Goal: Task Accomplishment & Management: Use online tool/utility

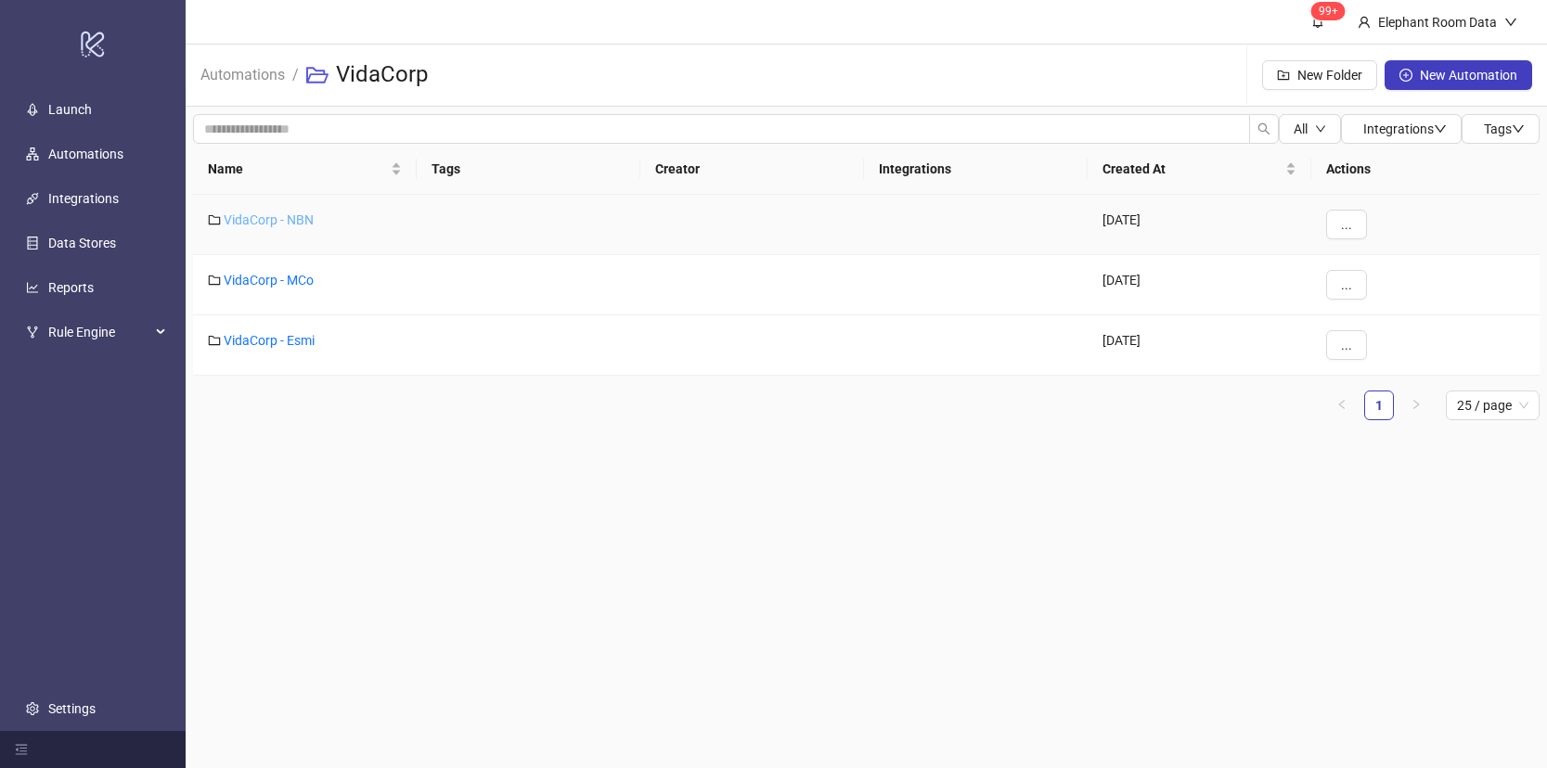
click at [269, 223] on link "VidaCorp - NBN" at bounding box center [269, 219] width 90 height 15
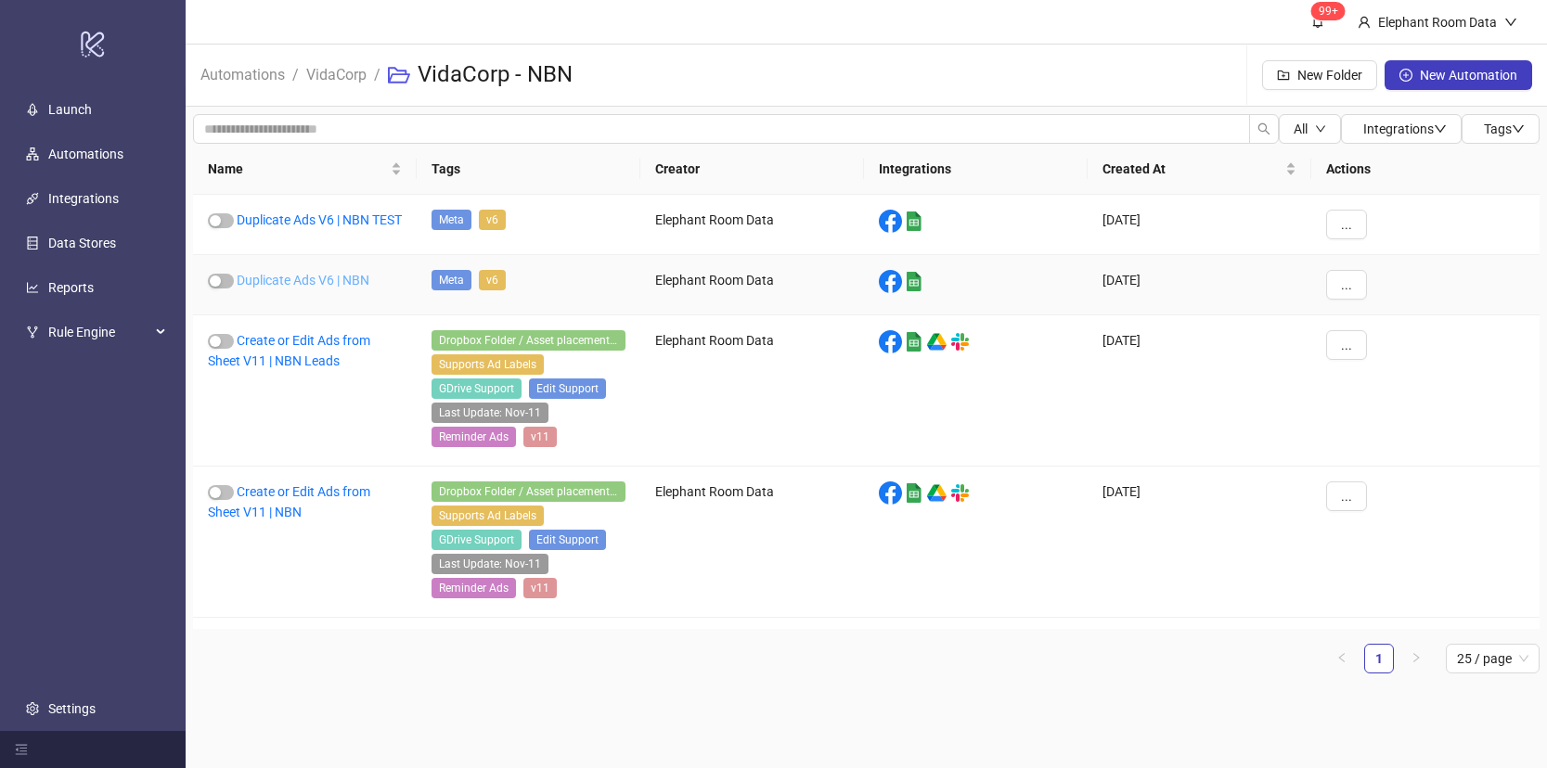
click at [317, 288] on link "Duplicate Ads V6 | NBN" at bounding box center [303, 280] width 133 height 15
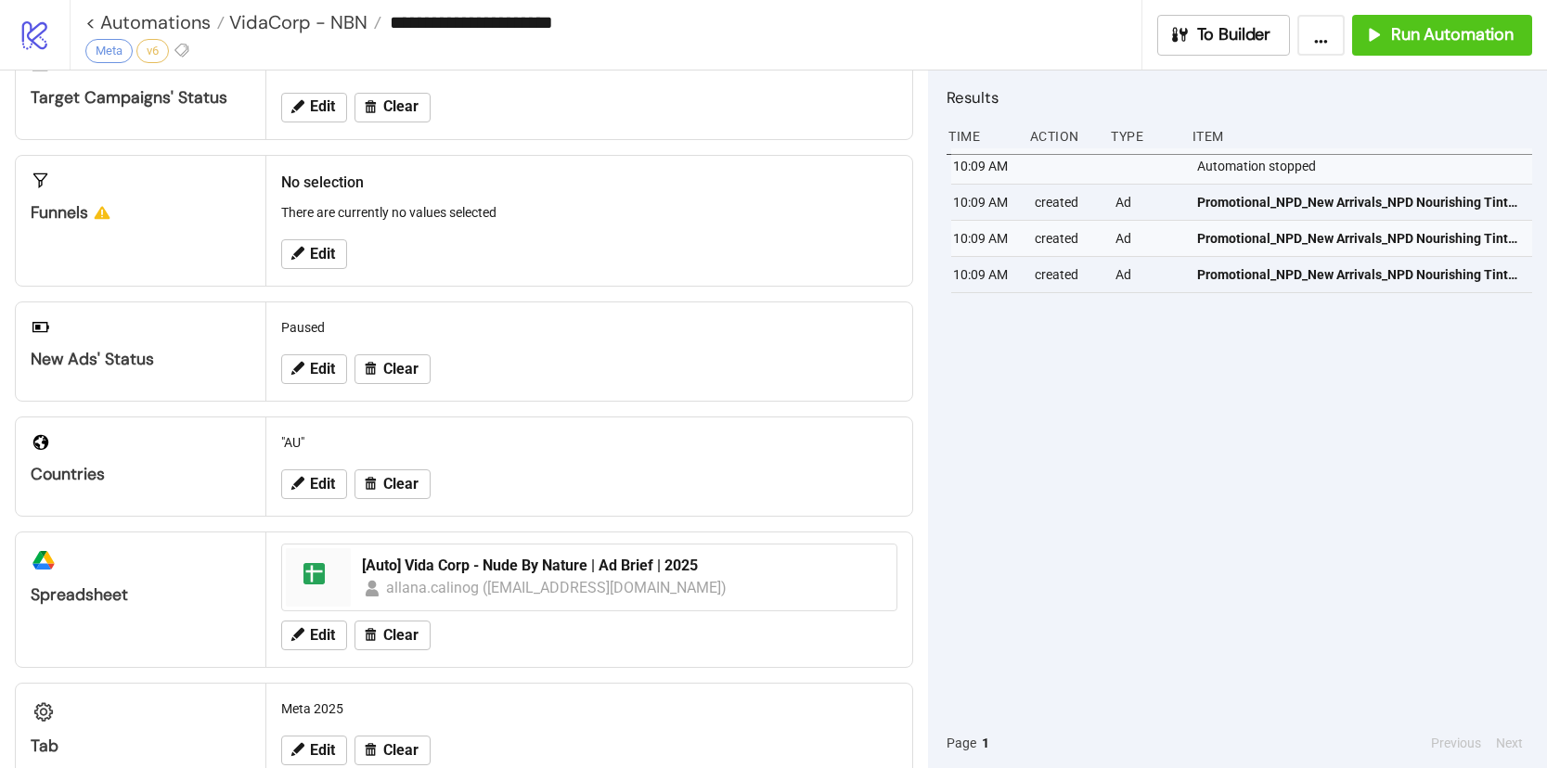
scroll to position [391, 0]
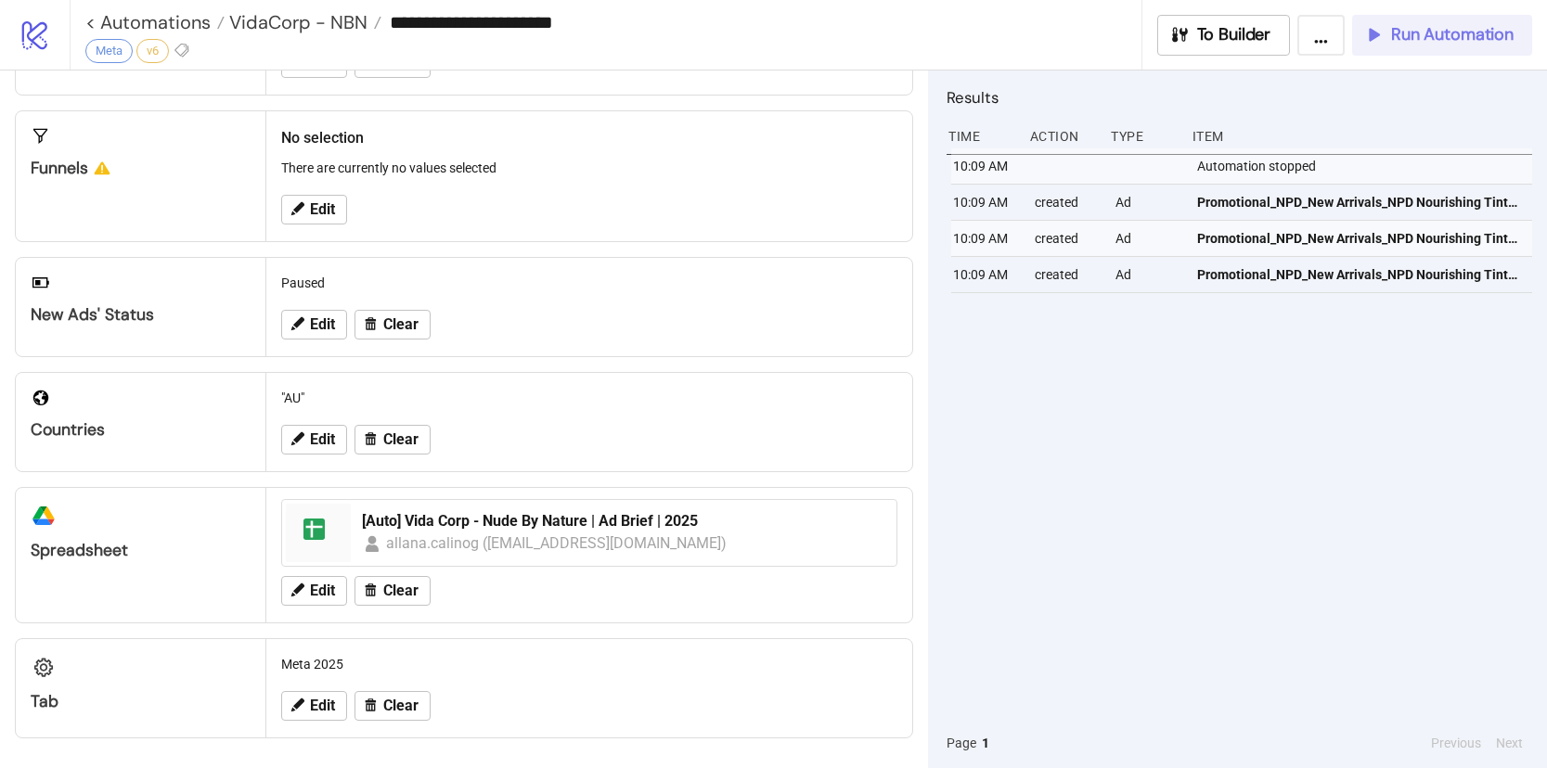
click at [1461, 41] on span "Run Automation" at bounding box center [1452, 34] width 122 height 21
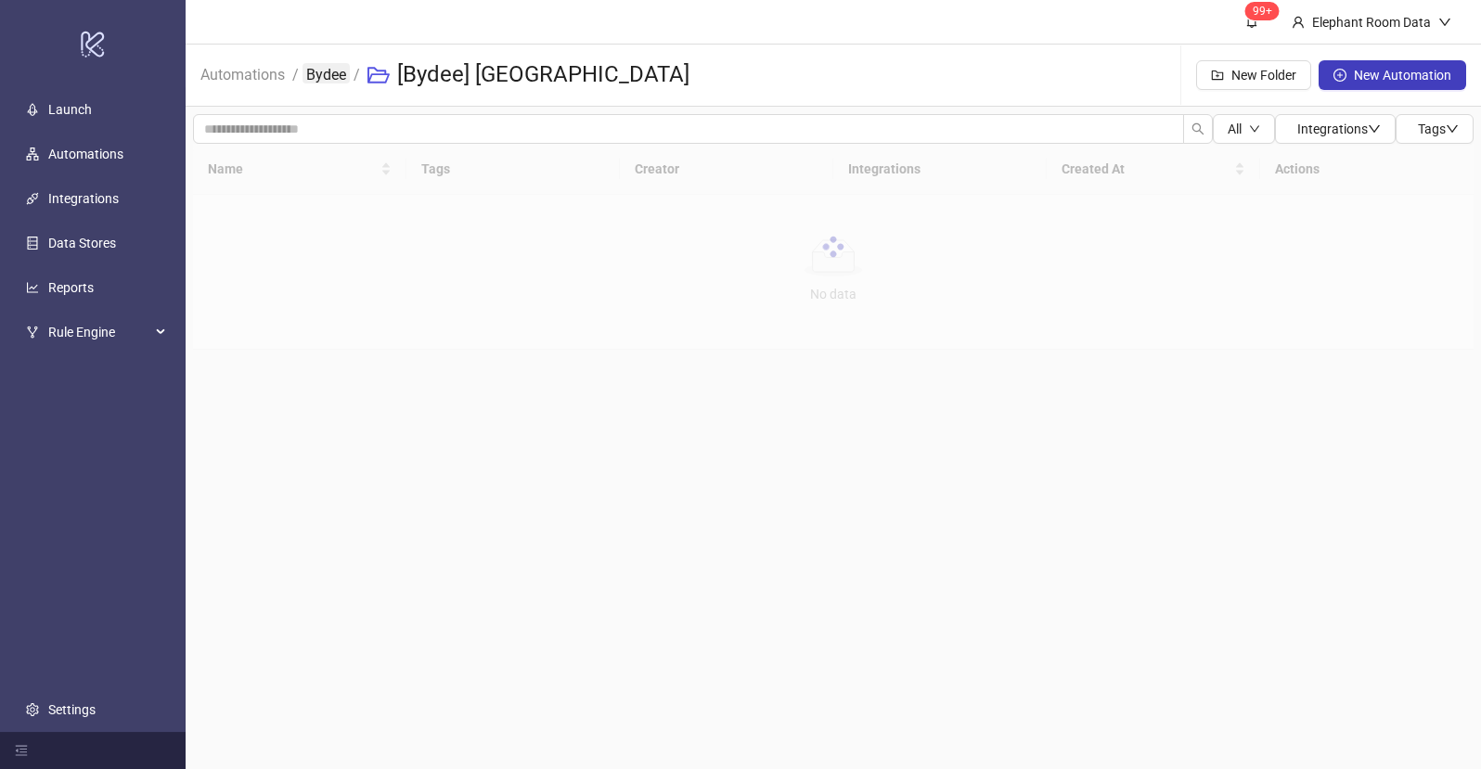
click at [329, 74] on link "Bydee" at bounding box center [325, 73] width 47 height 20
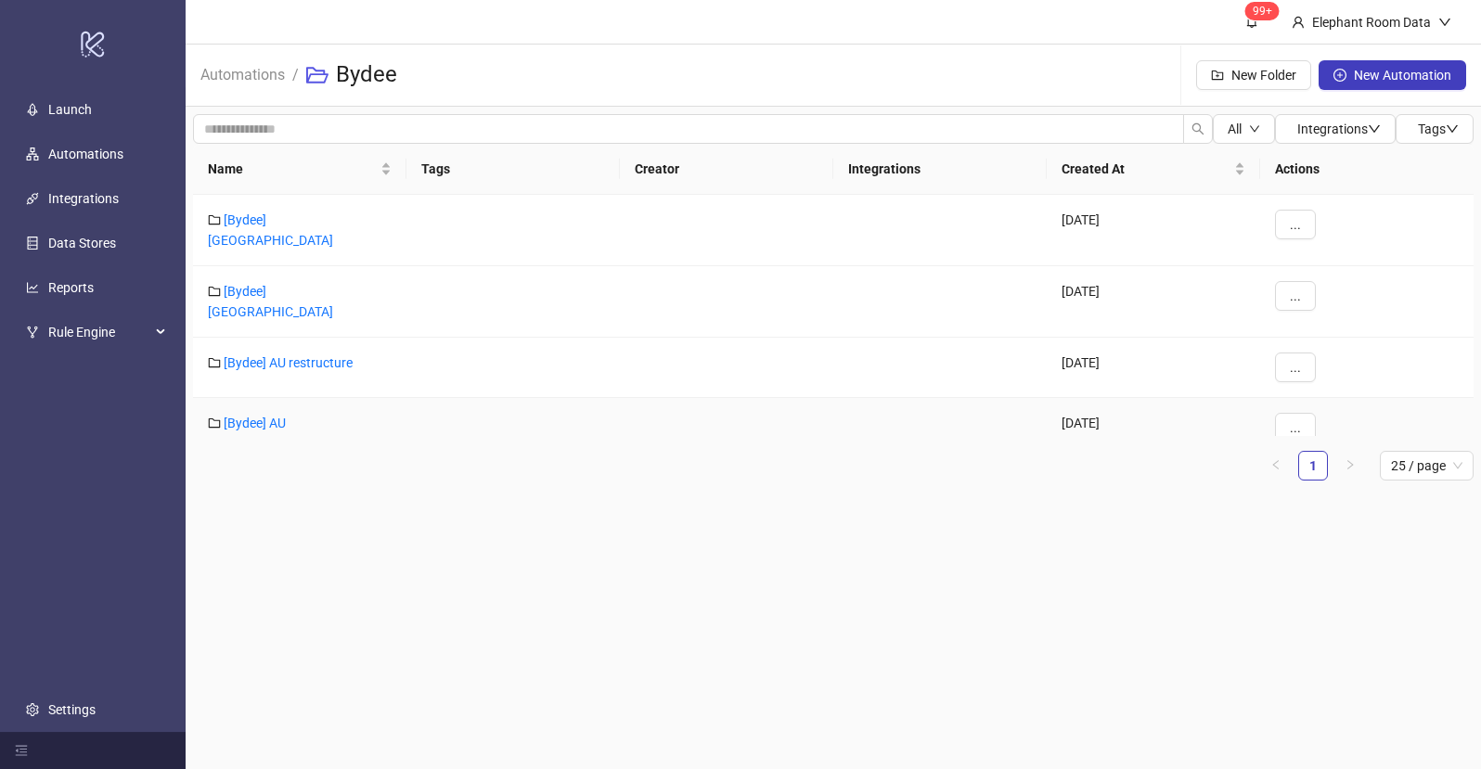
click at [262, 408] on div "[Bydee] AU" at bounding box center [299, 428] width 213 height 60
click at [261, 416] on link "[Bydee] AU" at bounding box center [255, 423] width 62 height 15
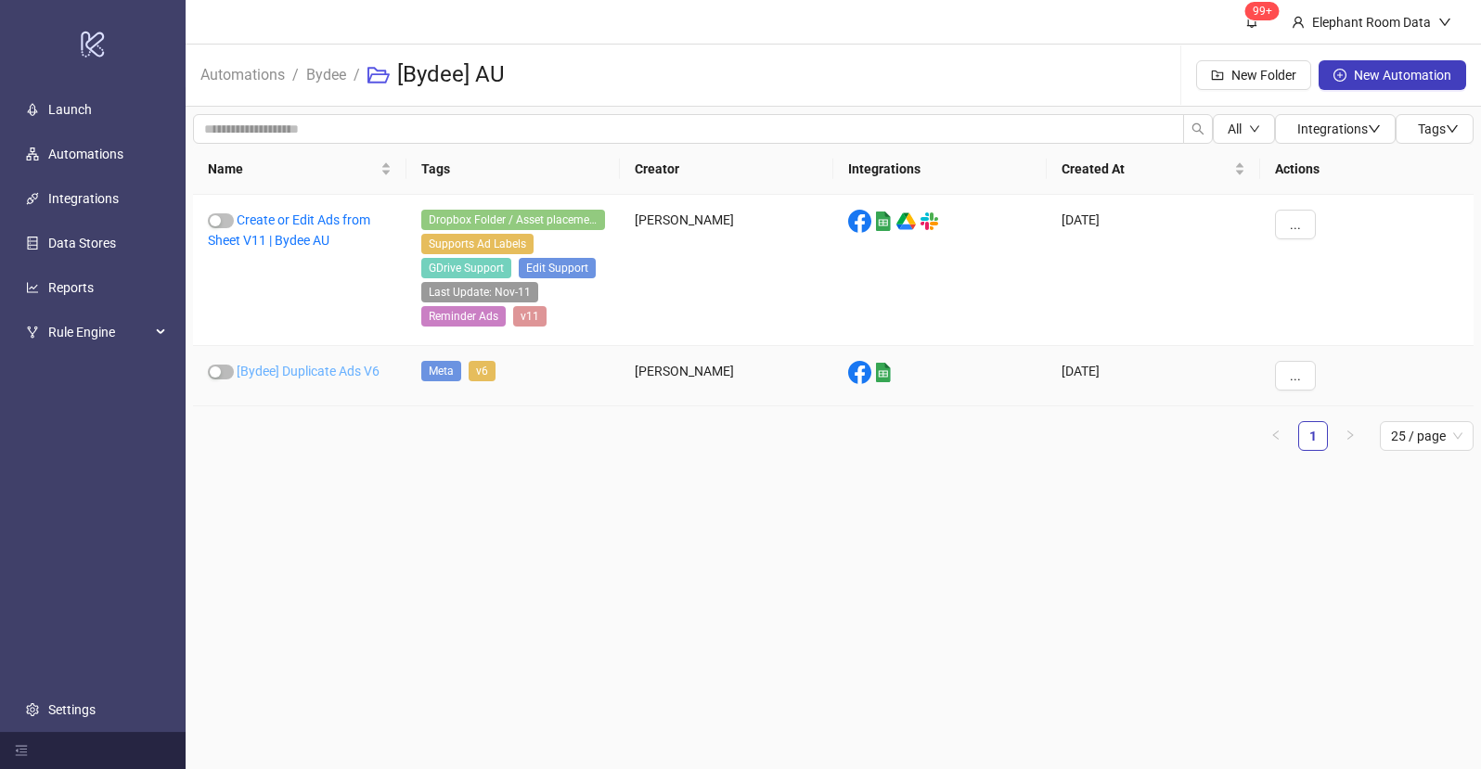
click at [294, 371] on link "[Bydee] Duplicate Ads V6" at bounding box center [308, 371] width 143 height 15
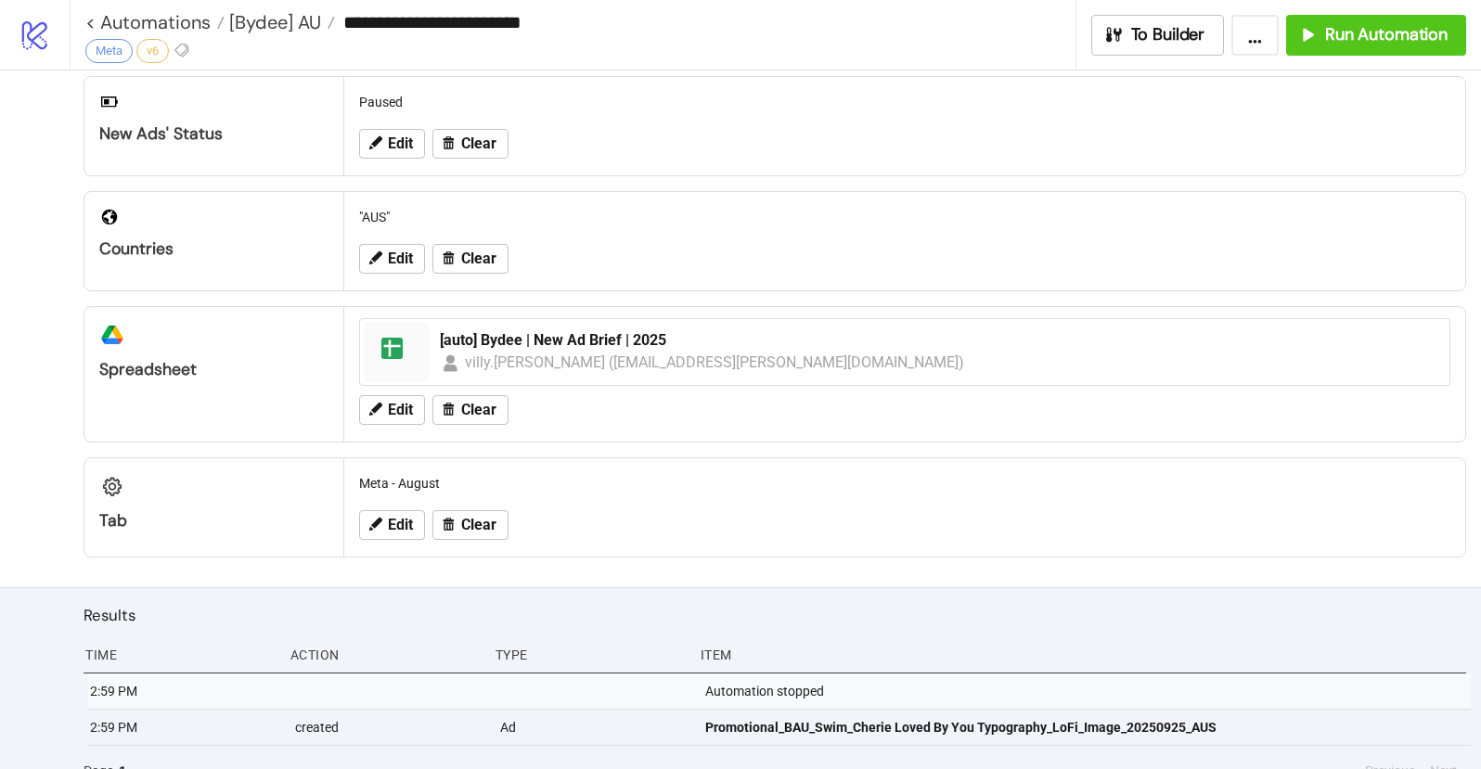
scroll to position [598, 0]
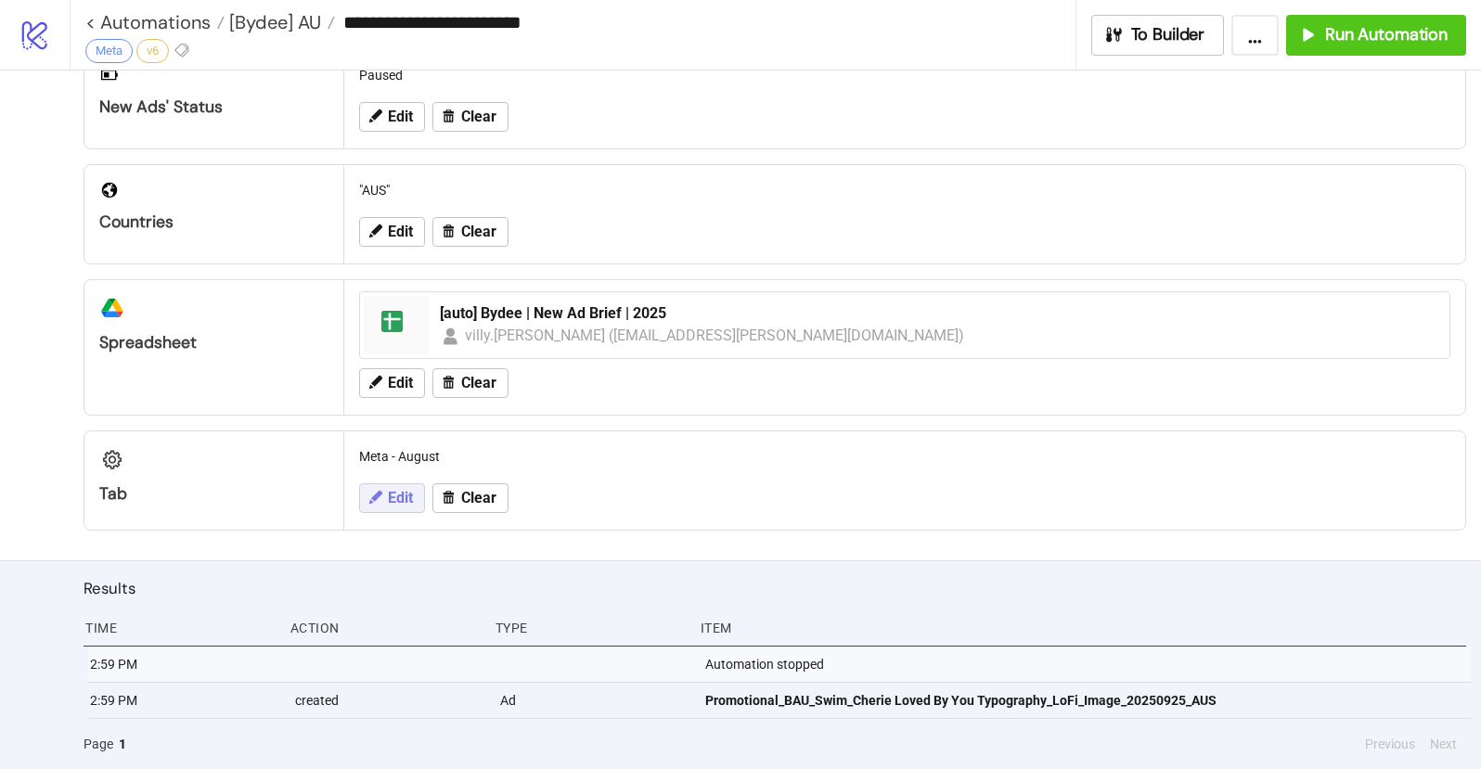
click at [373, 508] on button "Edit" at bounding box center [392, 498] width 66 height 30
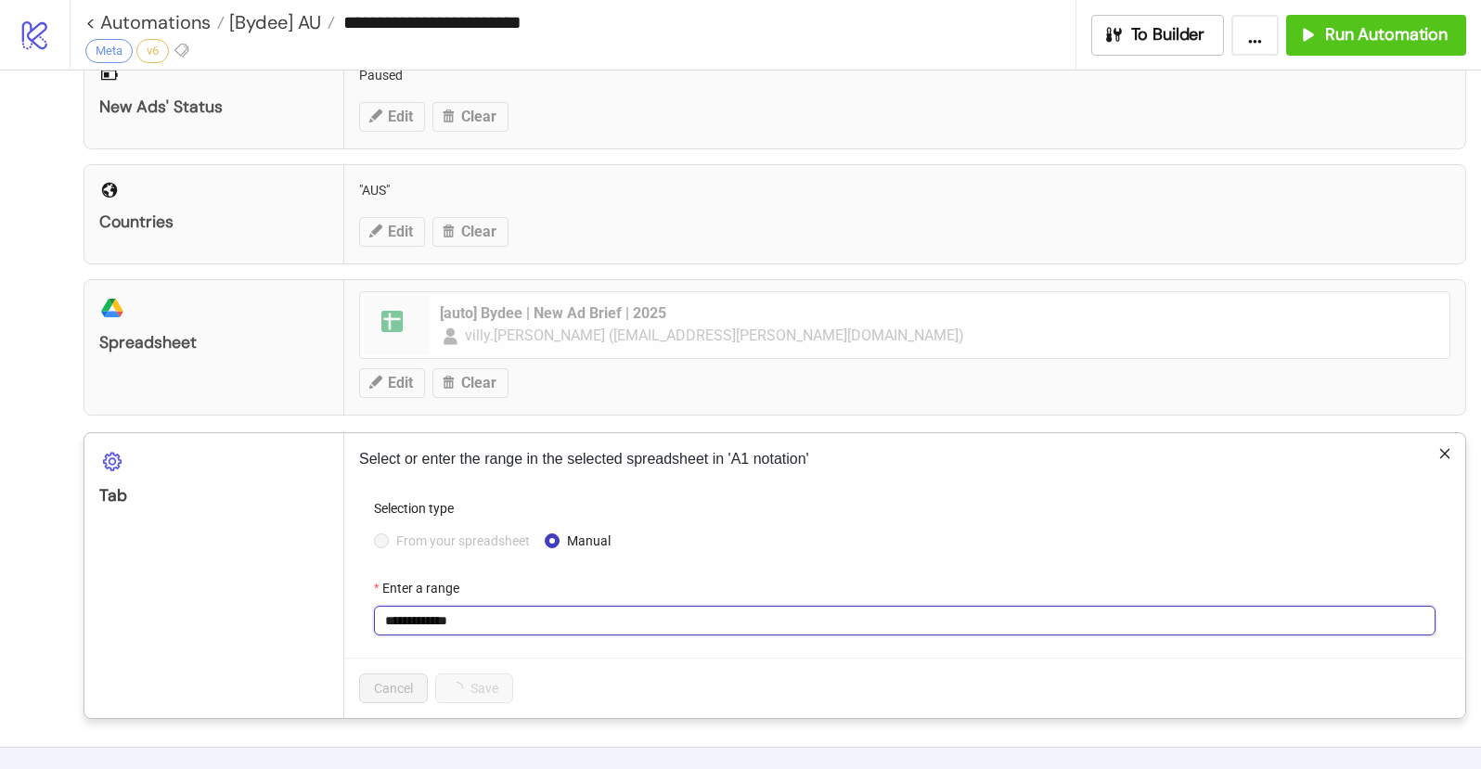
drag, startPoint x: 430, startPoint y: 623, endPoint x: 487, endPoint y: 623, distance: 57.5
click at [487, 623] on input "**********" at bounding box center [905, 621] width 1062 height 30
type input "**********"
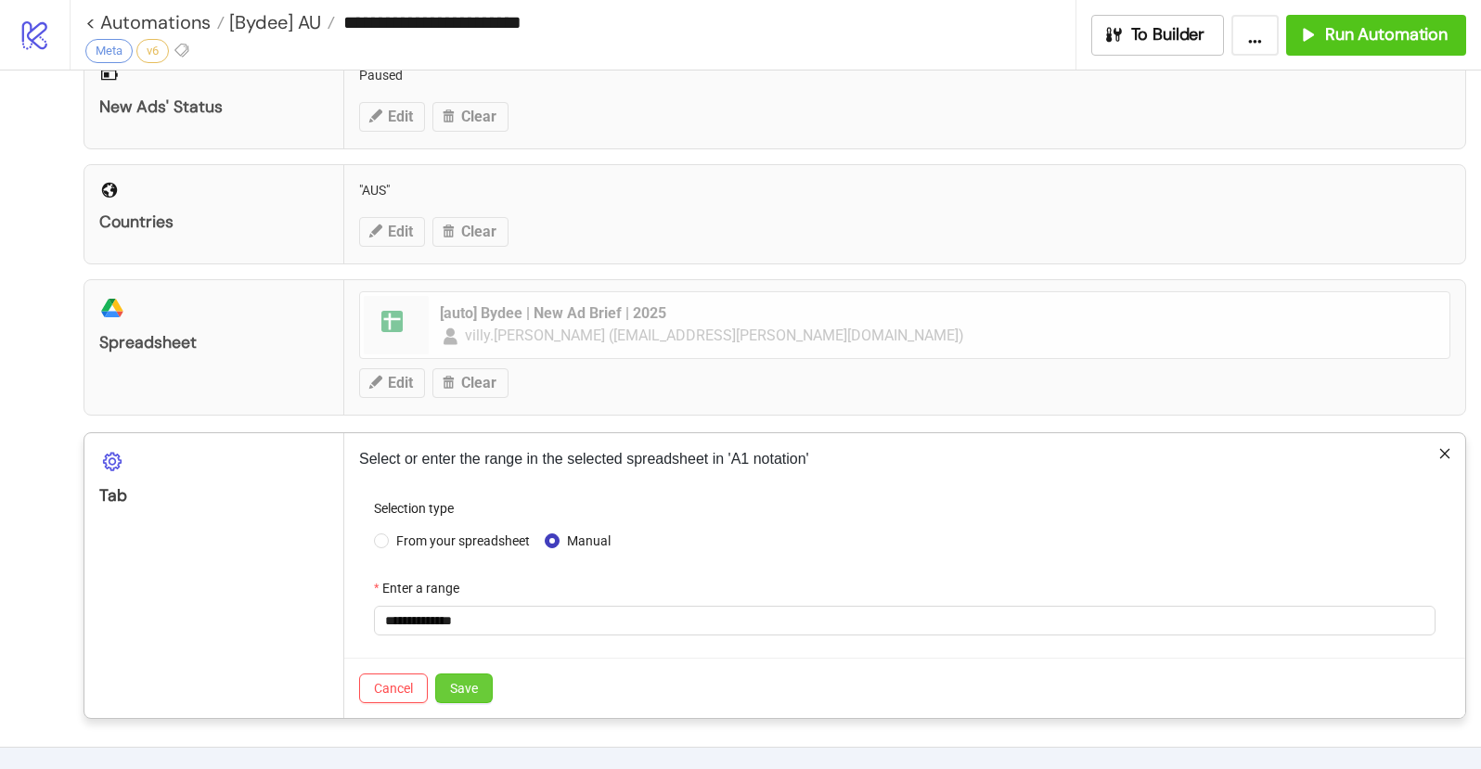
click at [477, 689] on span "Save" at bounding box center [464, 688] width 28 height 15
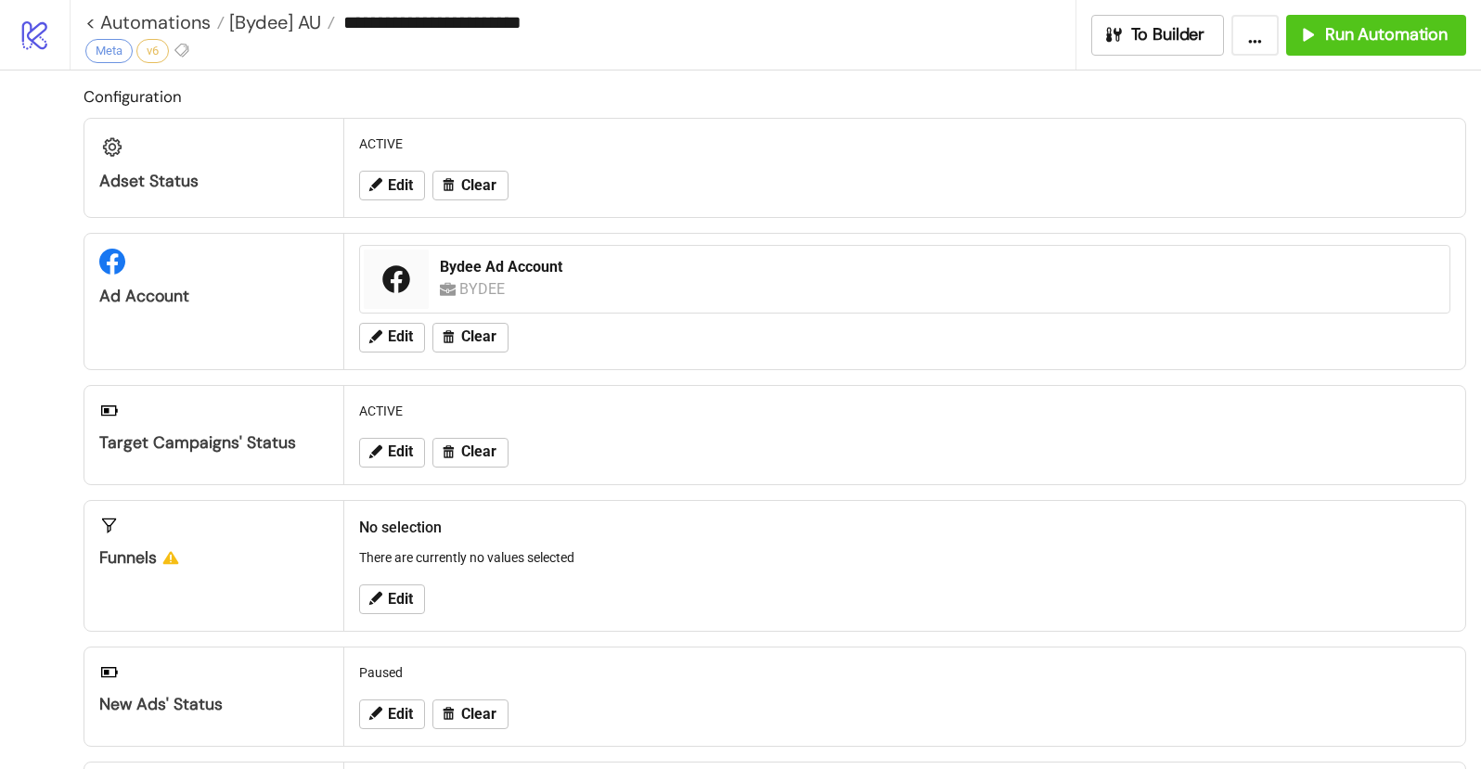
scroll to position [0, 0]
click at [1385, 35] on span "Run Automation" at bounding box center [1386, 34] width 122 height 21
click at [1348, 47] on button "Run Automation" at bounding box center [1376, 35] width 180 height 41
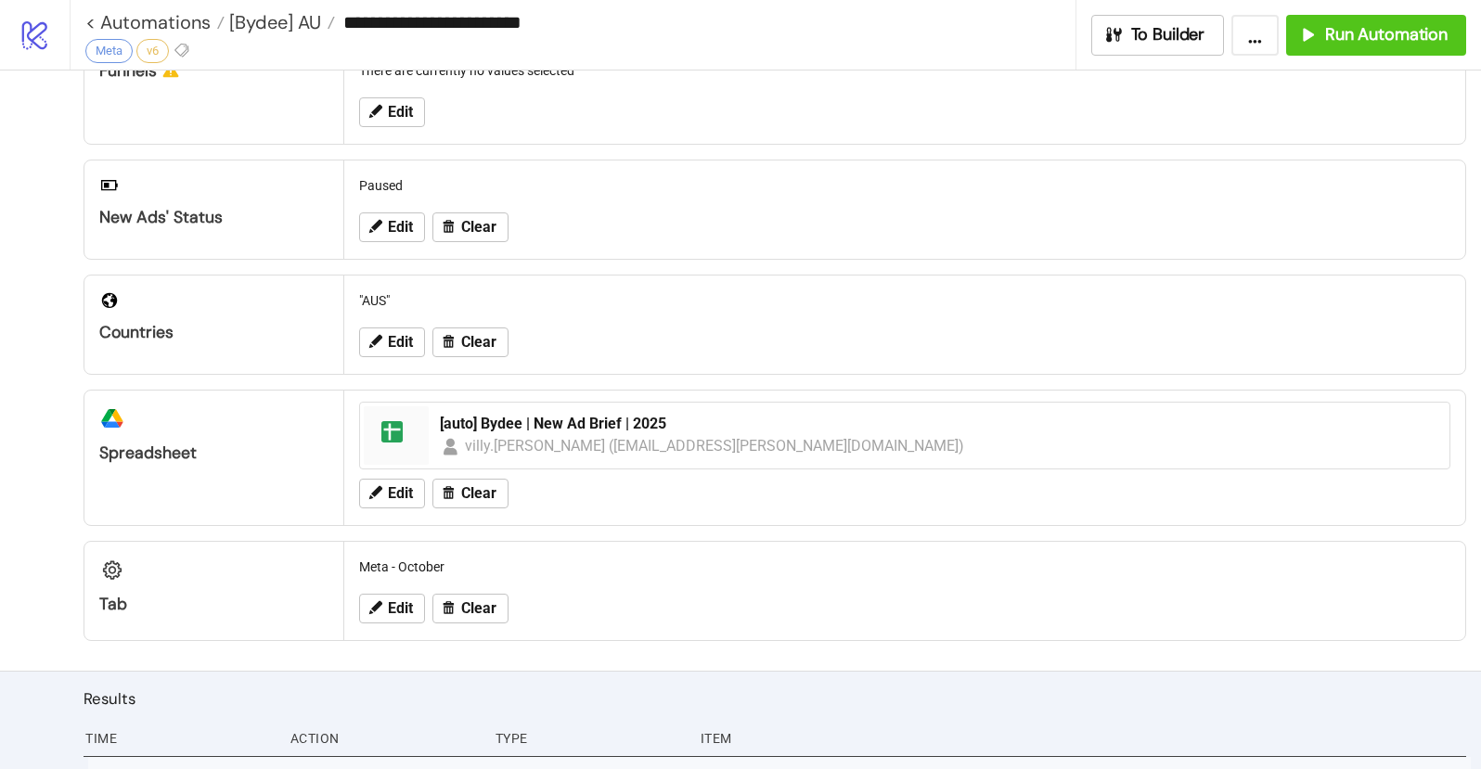
scroll to position [489, 0]
click at [1383, 44] on span "Run Automation" at bounding box center [1386, 34] width 122 height 21
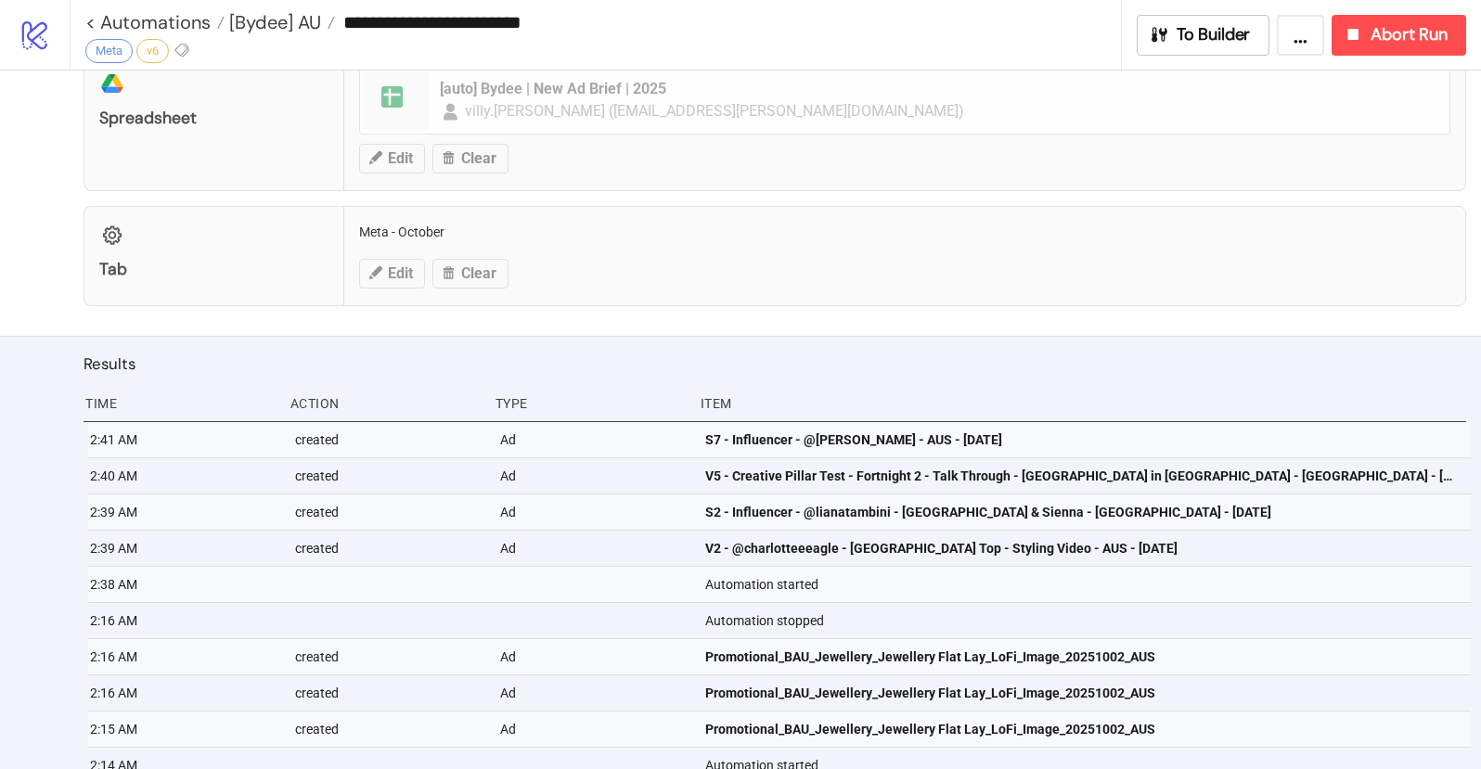
scroll to position [836, 0]
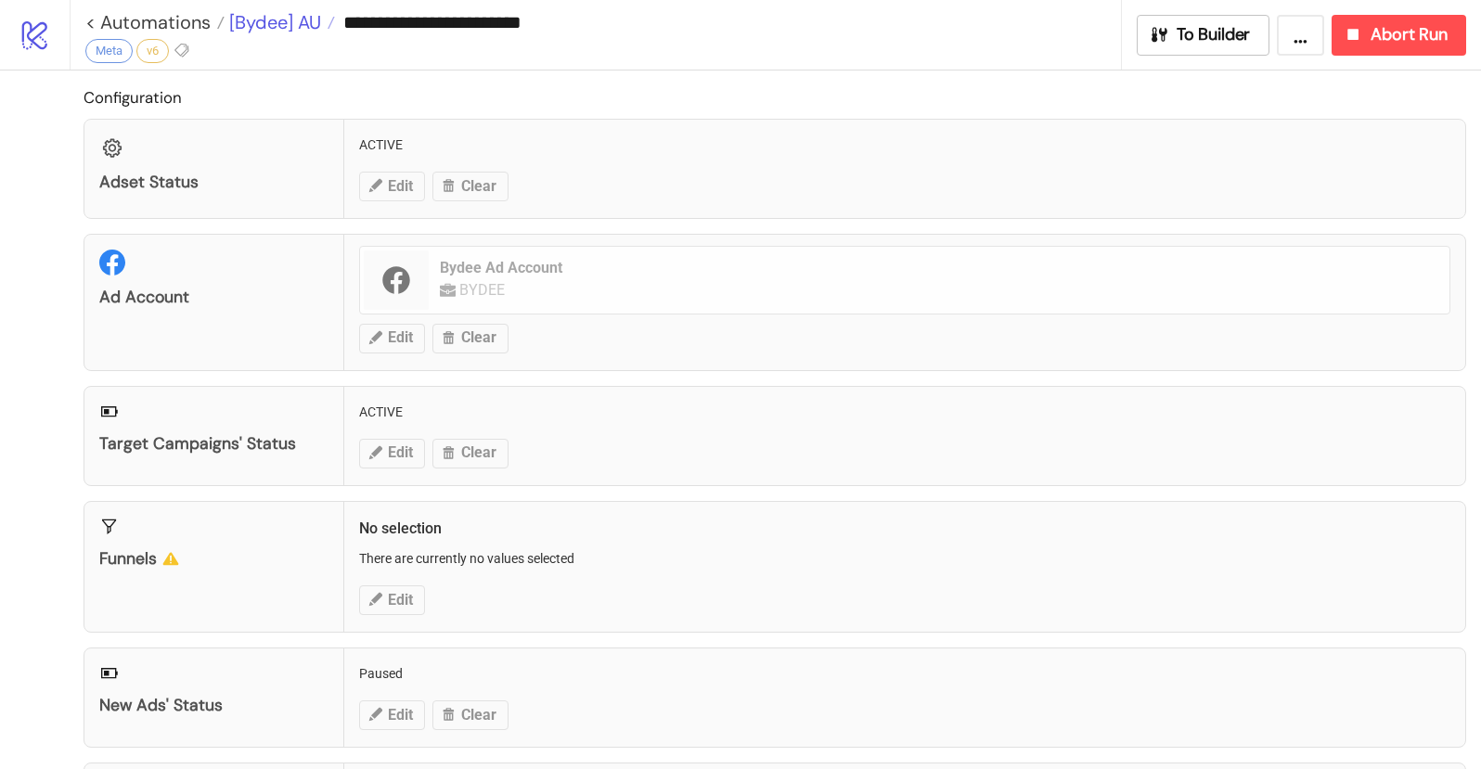
click at [302, 21] on span "[Bydee] AU" at bounding box center [273, 22] width 97 height 24
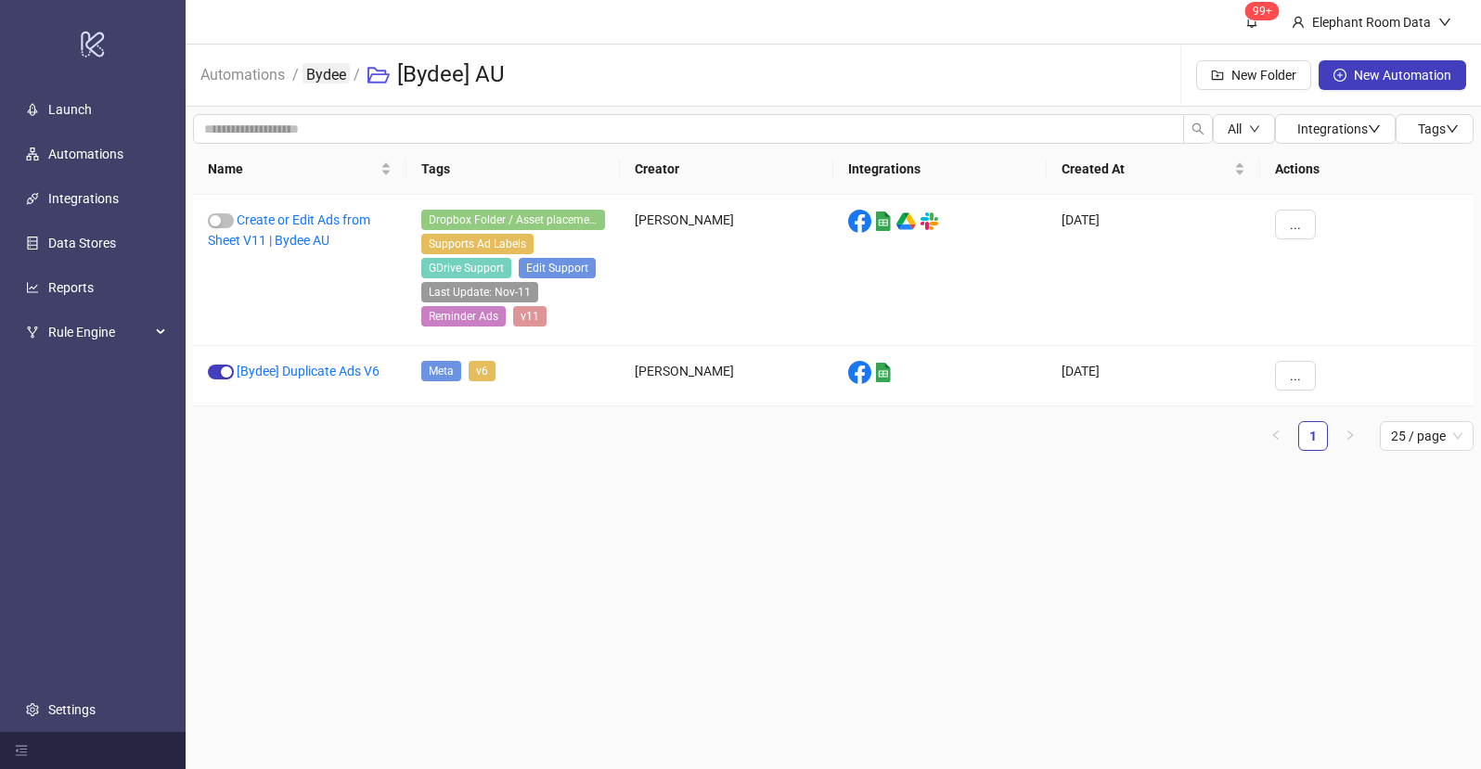
click at [330, 75] on link "Bydee" at bounding box center [325, 73] width 47 height 20
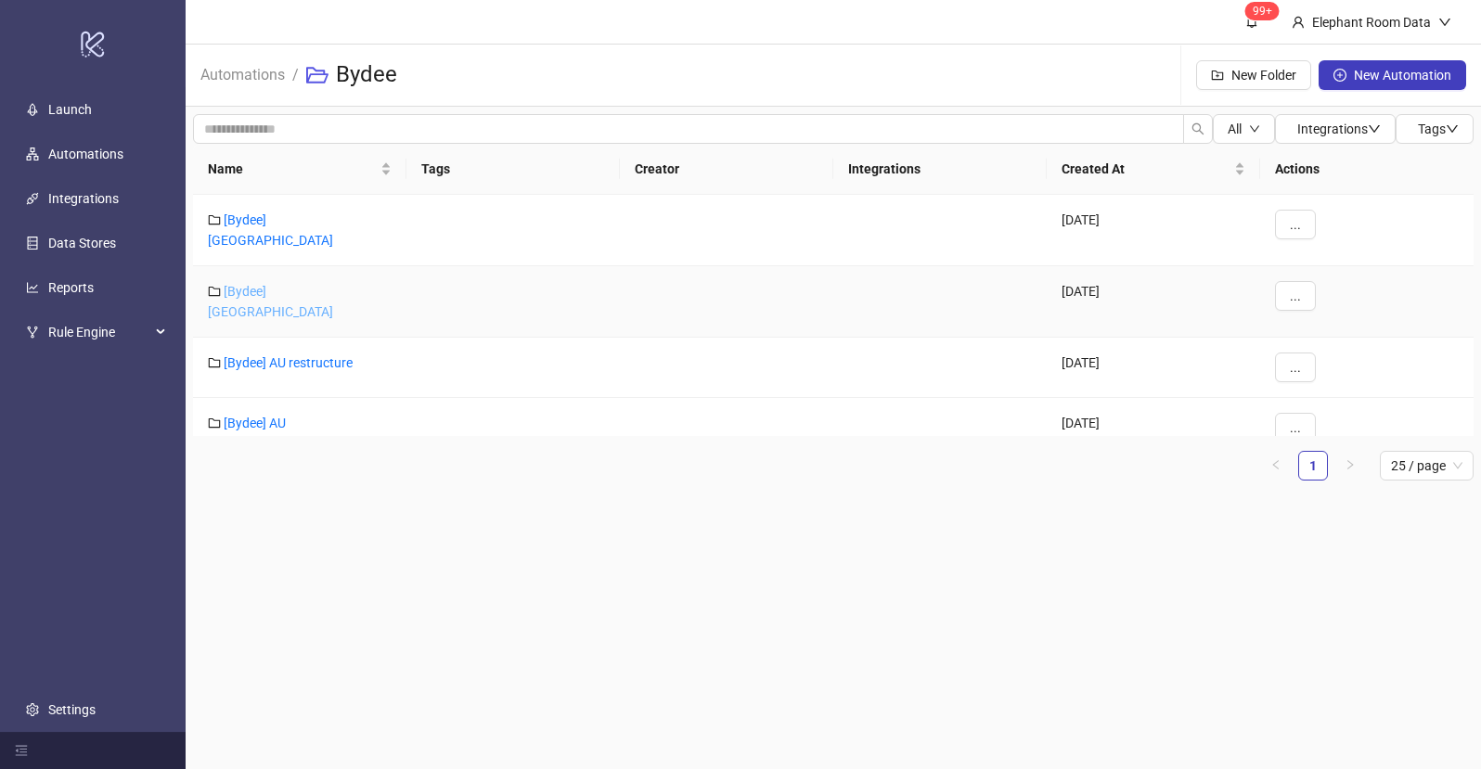
click at [255, 284] on link "[Bydee] [GEOGRAPHIC_DATA]" at bounding box center [270, 301] width 125 height 35
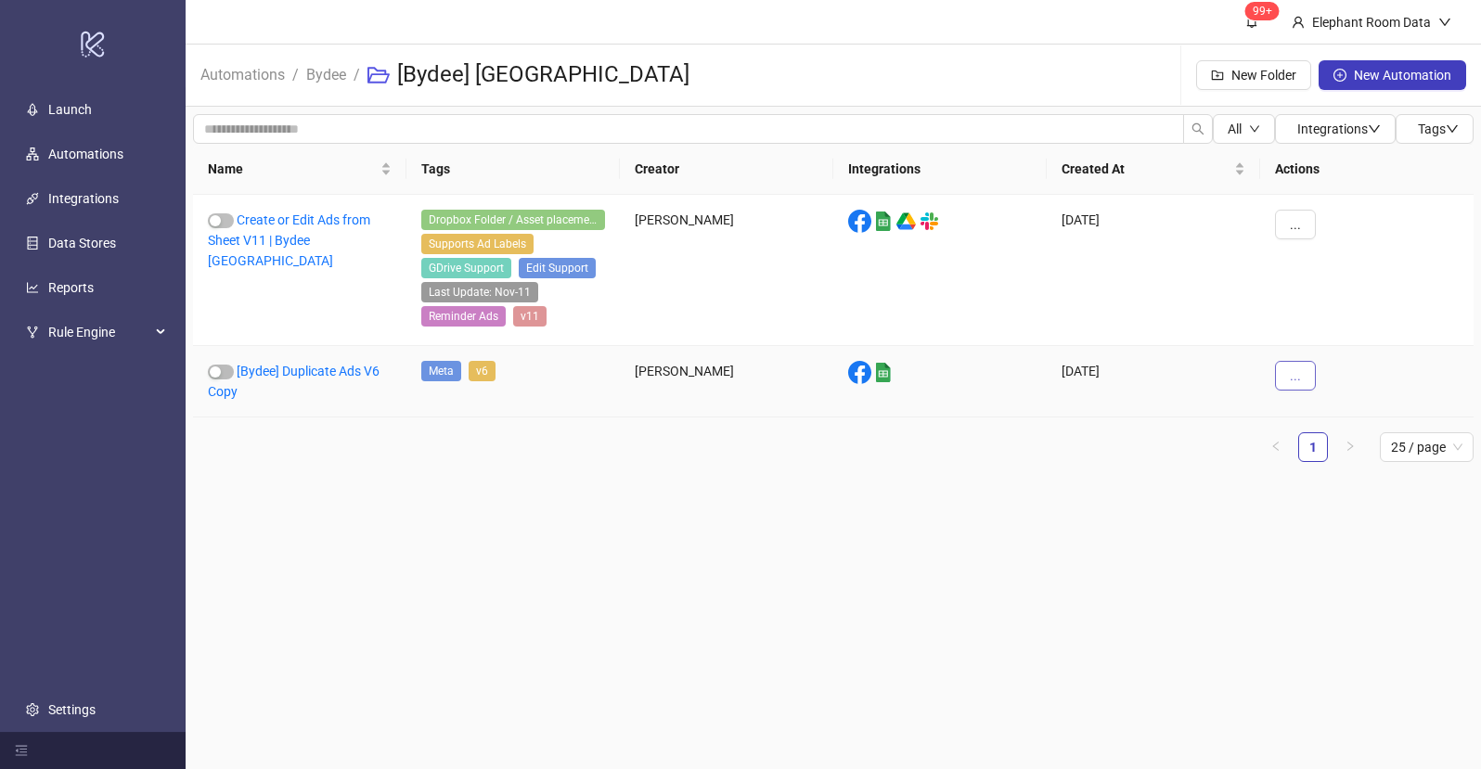
click at [1300, 383] on button "..." at bounding box center [1295, 376] width 41 height 30
click at [1319, 474] on span "Edit" at bounding box center [1337, 472] width 54 height 20
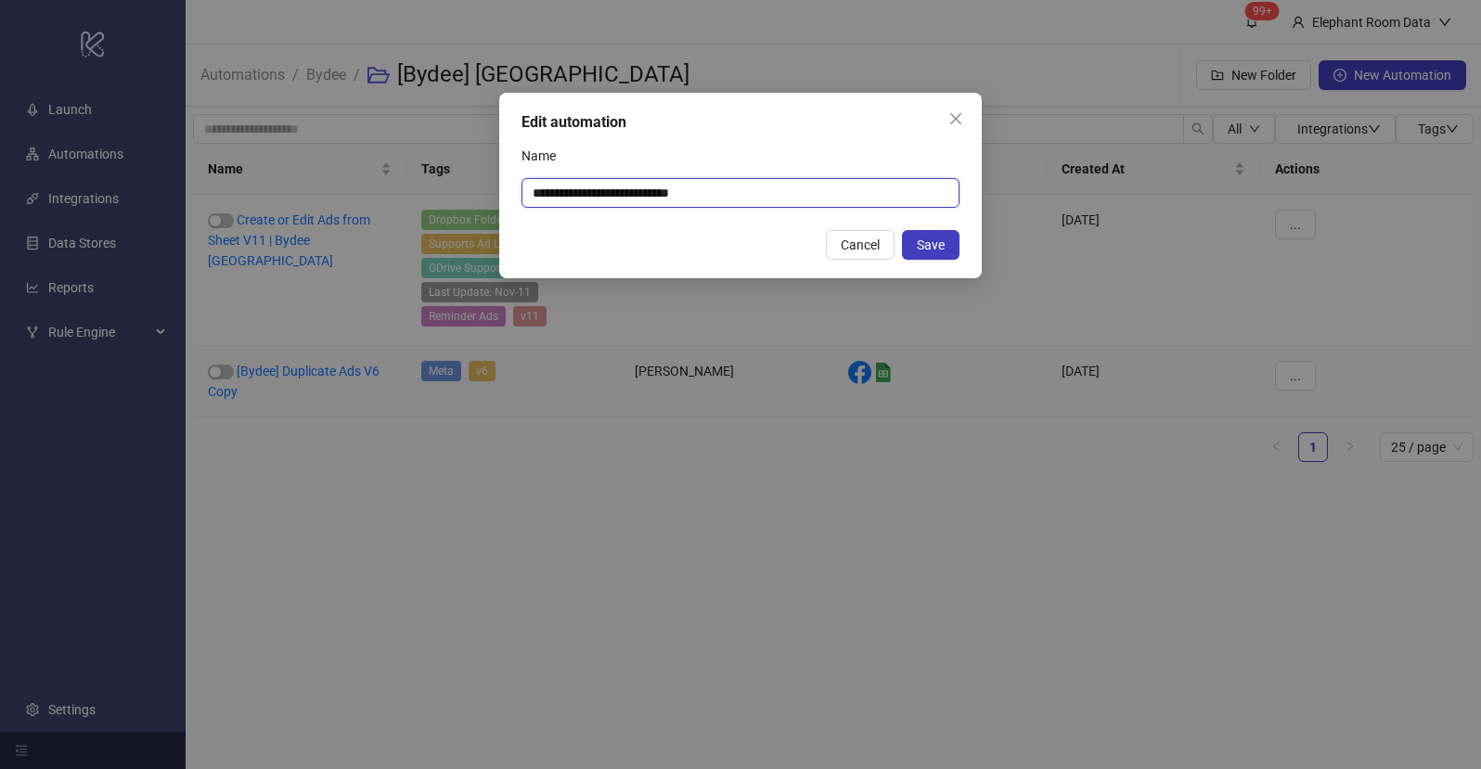
drag, startPoint x: 685, startPoint y: 194, endPoint x: 753, endPoint y: 195, distance: 67.7
click at [752, 195] on input "**********" at bounding box center [740, 193] width 438 height 30
type input "**********"
click at [933, 245] on span "Save" at bounding box center [931, 245] width 28 height 15
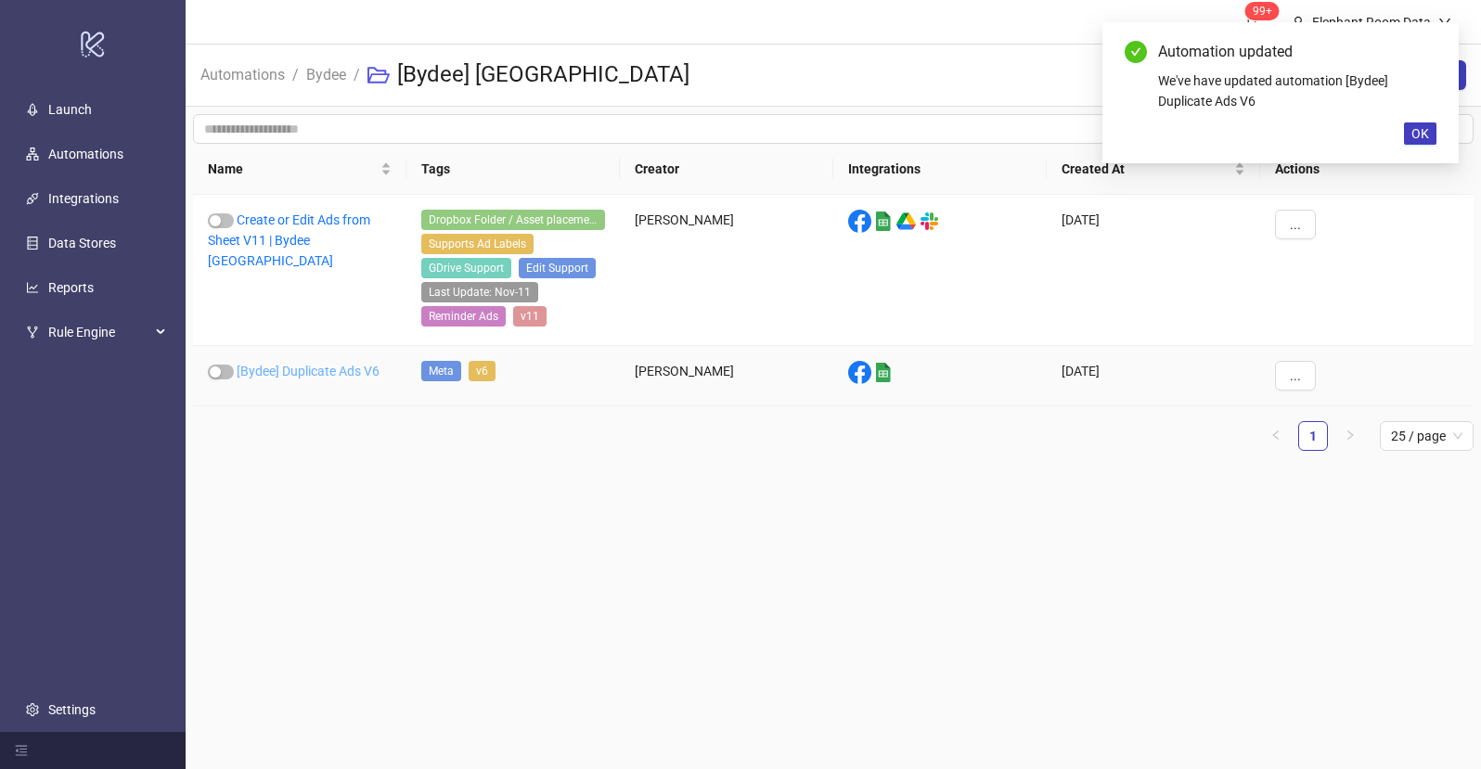
click at [315, 371] on link "[Bydee] Duplicate Ads V6" at bounding box center [308, 371] width 143 height 15
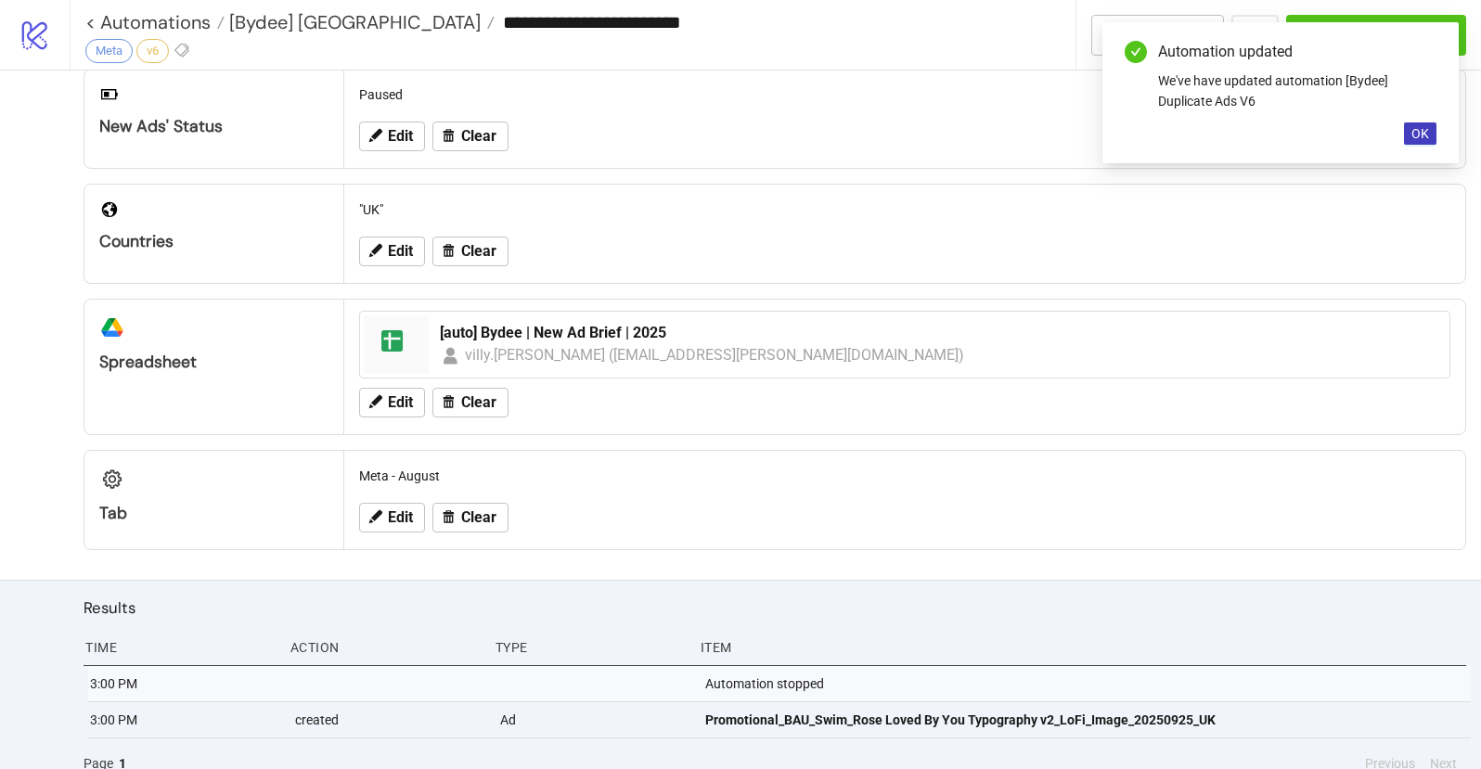
scroll to position [598, 0]
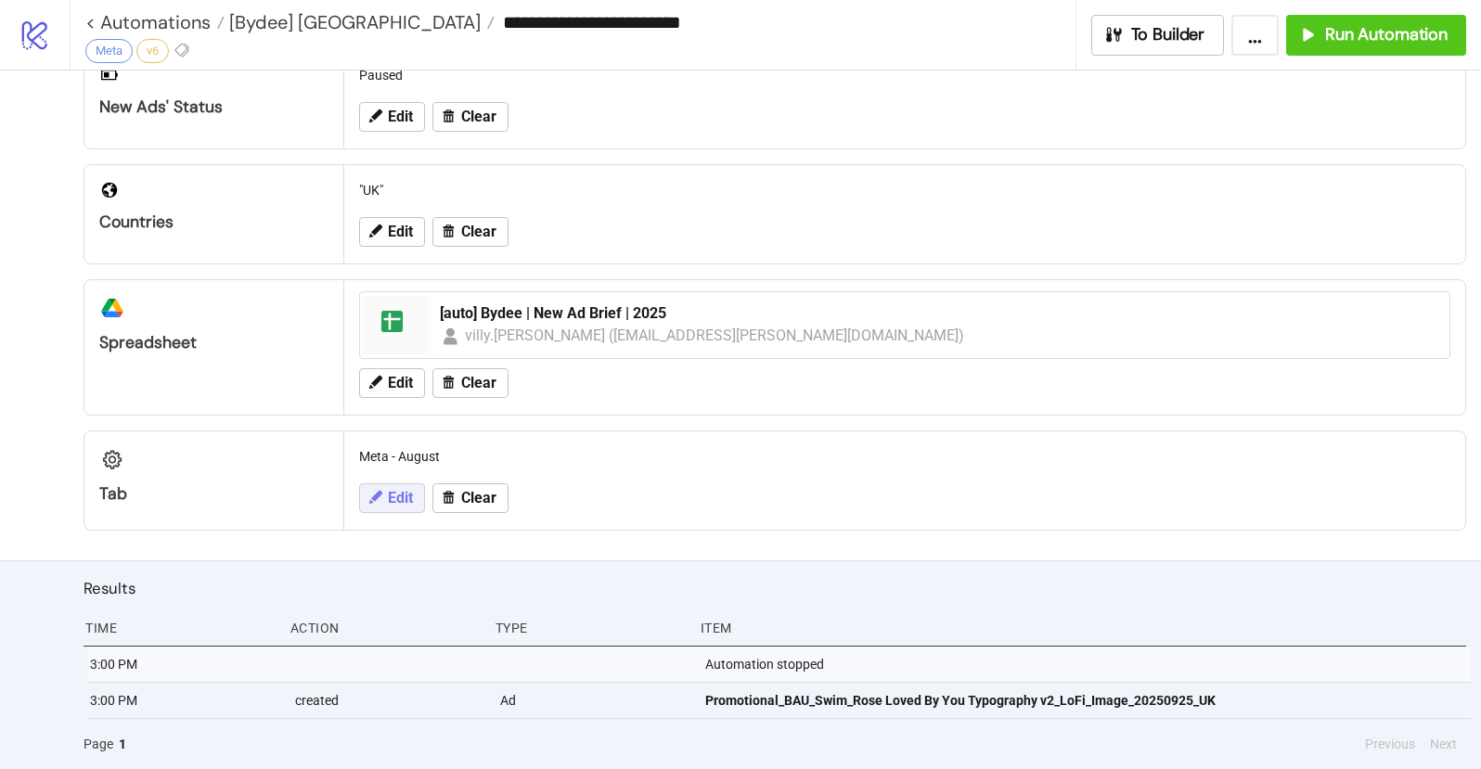
click at [392, 506] on span "Edit" at bounding box center [400, 498] width 25 height 17
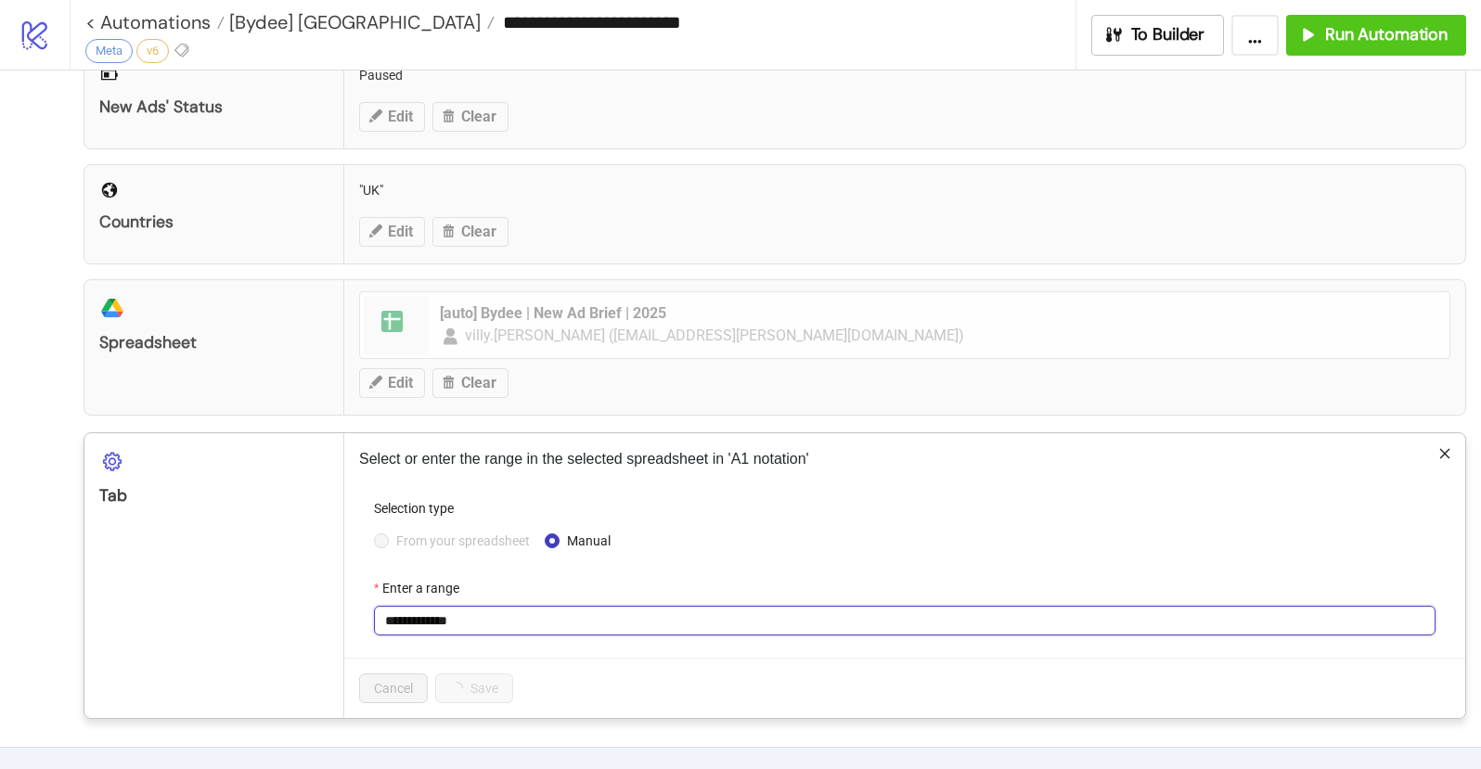
drag, startPoint x: 430, startPoint y: 620, endPoint x: 504, endPoint y: 618, distance: 74.3
click at [502, 620] on input "**********" at bounding box center [905, 621] width 1062 height 30
type input "**********"
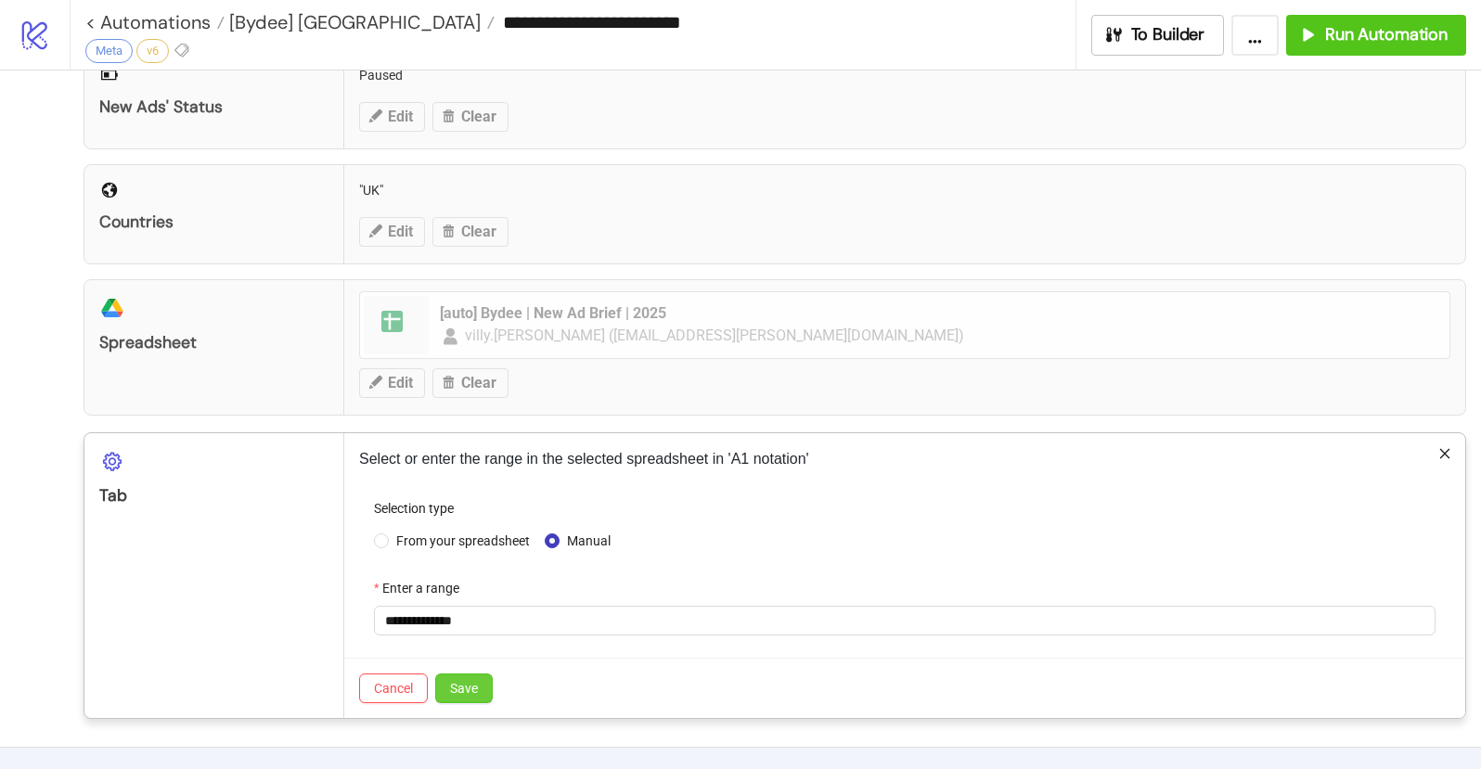
click at [470, 686] on span "Save" at bounding box center [464, 688] width 28 height 15
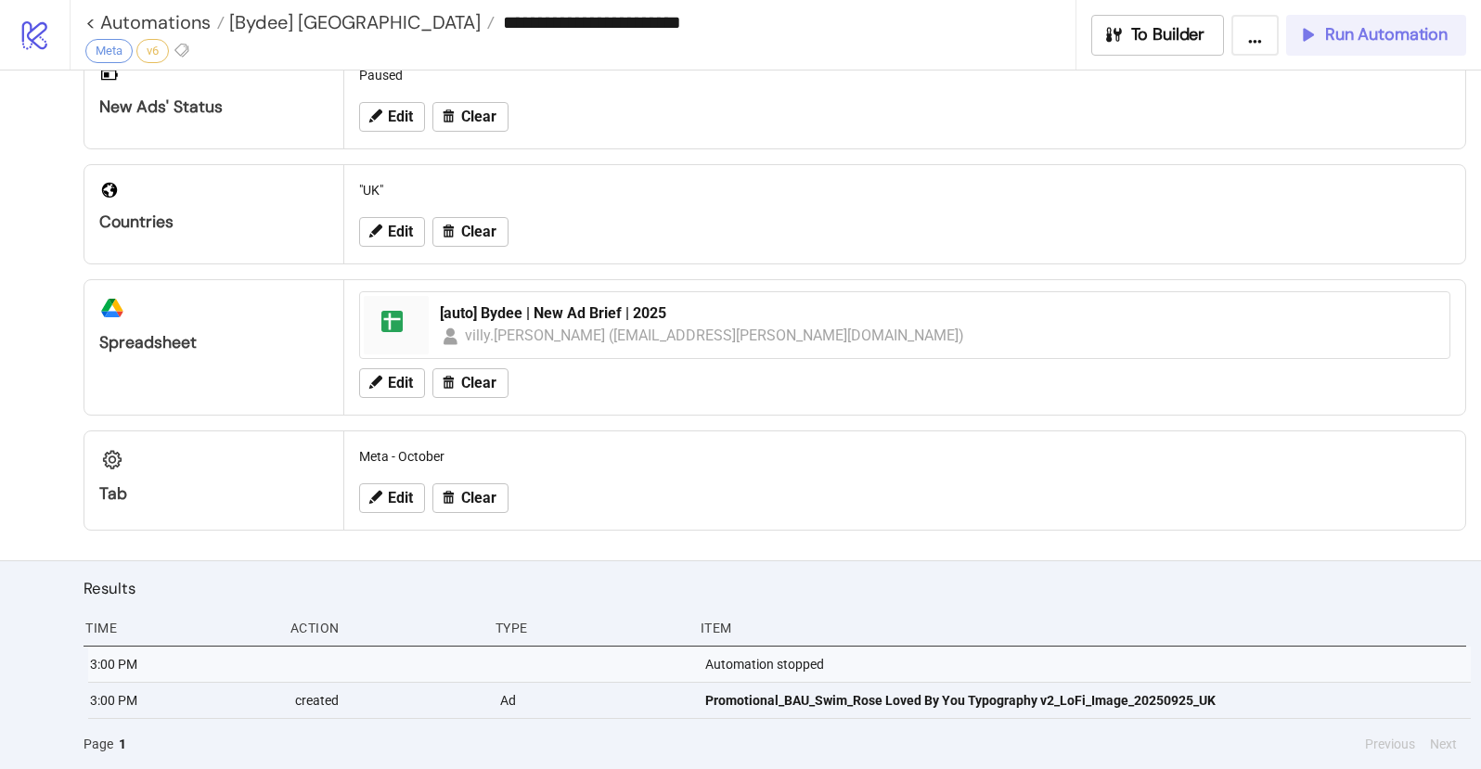
click at [1314, 42] on icon "button" at bounding box center [1307, 34] width 20 height 20
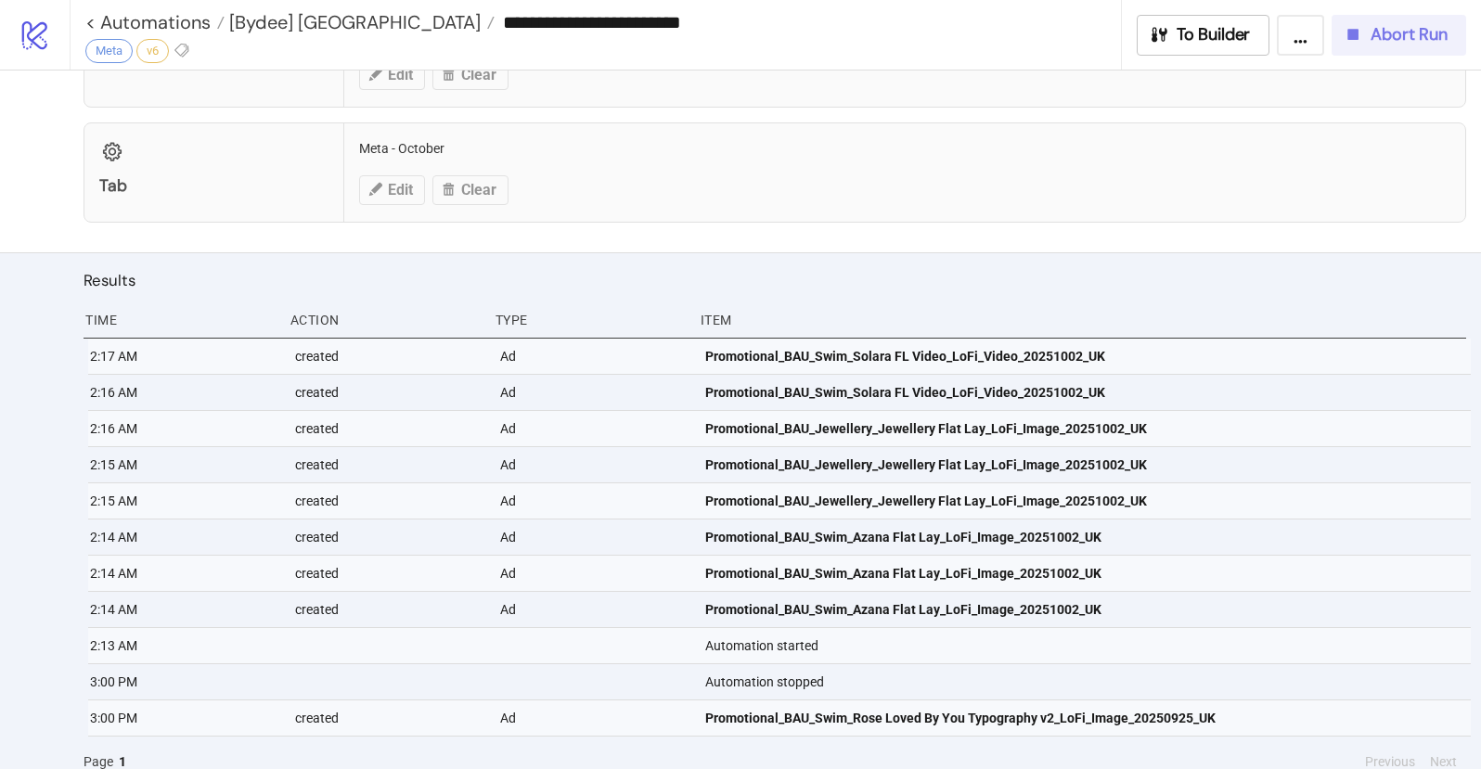
scroll to position [924, 0]
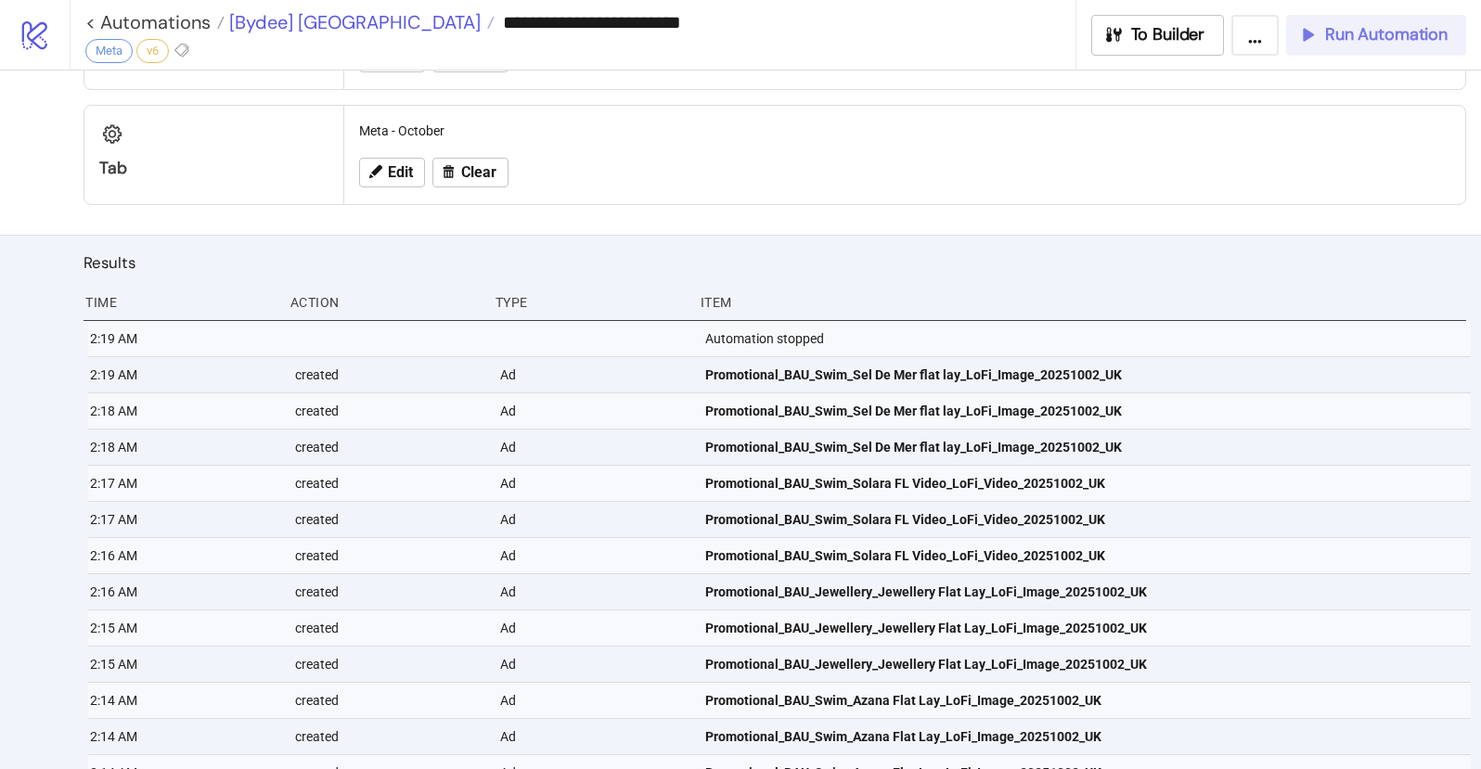
click at [283, 25] on span "[Bydee] UK" at bounding box center [353, 22] width 256 height 24
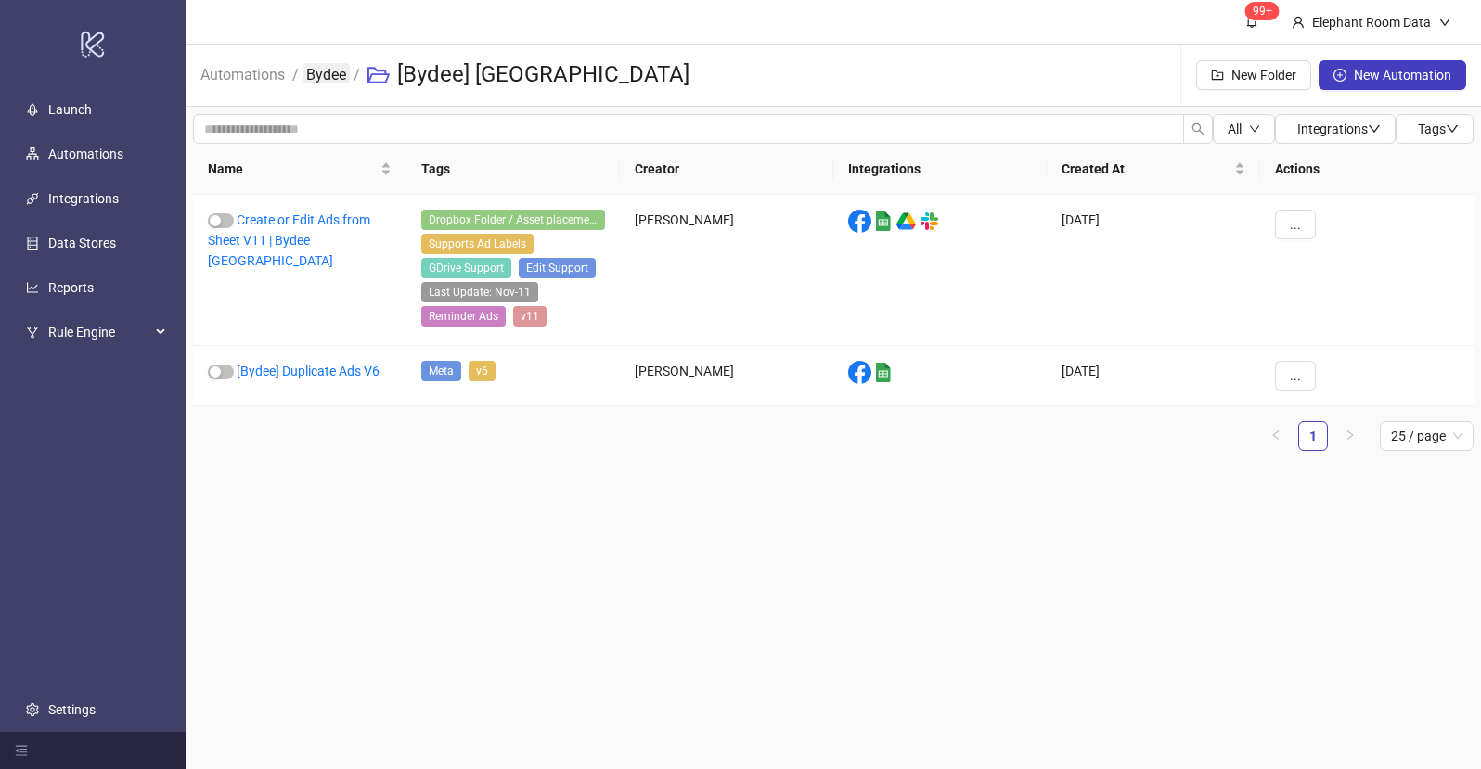
click at [337, 71] on link "Bydee" at bounding box center [325, 73] width 47 height 20
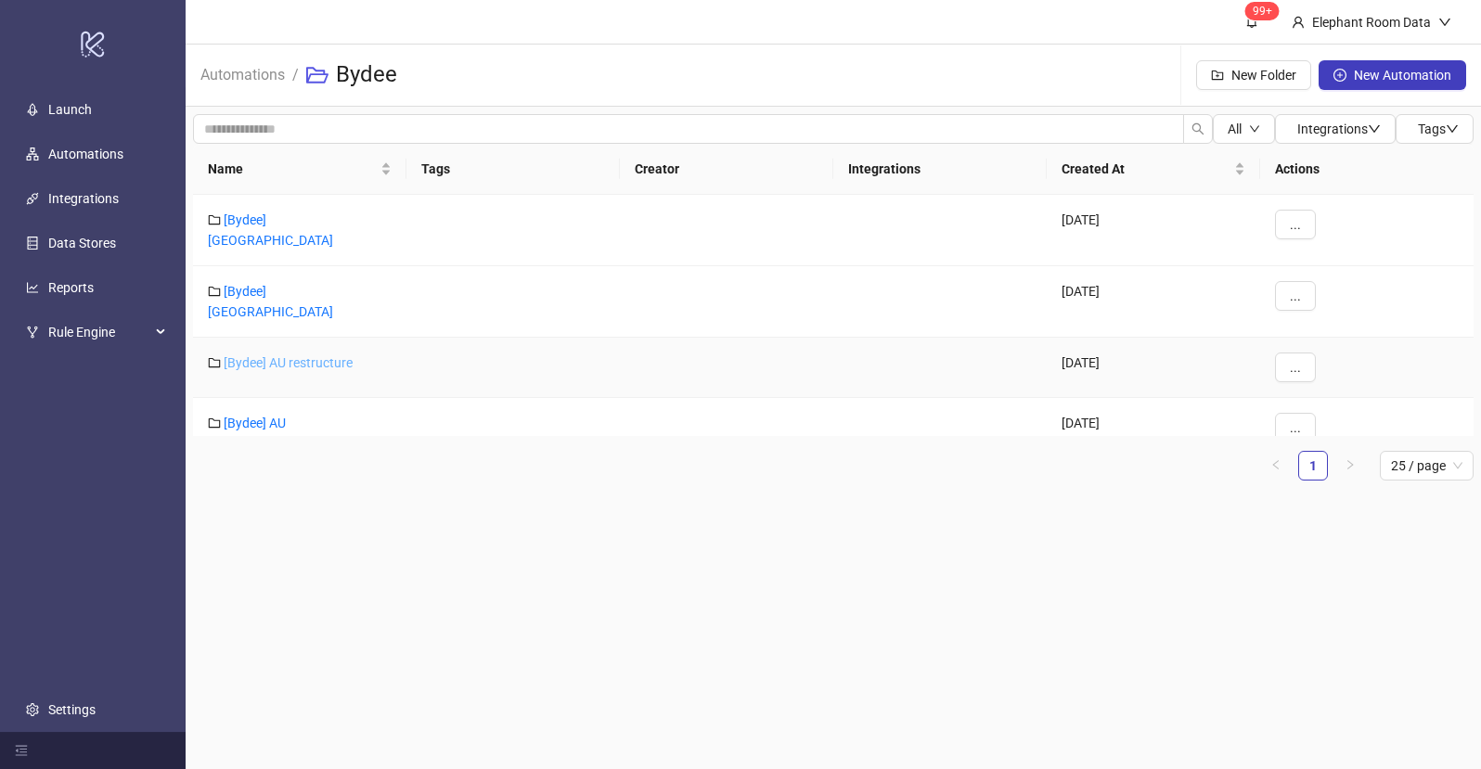
click at [292, 355] on link "[Bydee] AU restructure" at bounding box center [288, 362] width 129 height 15
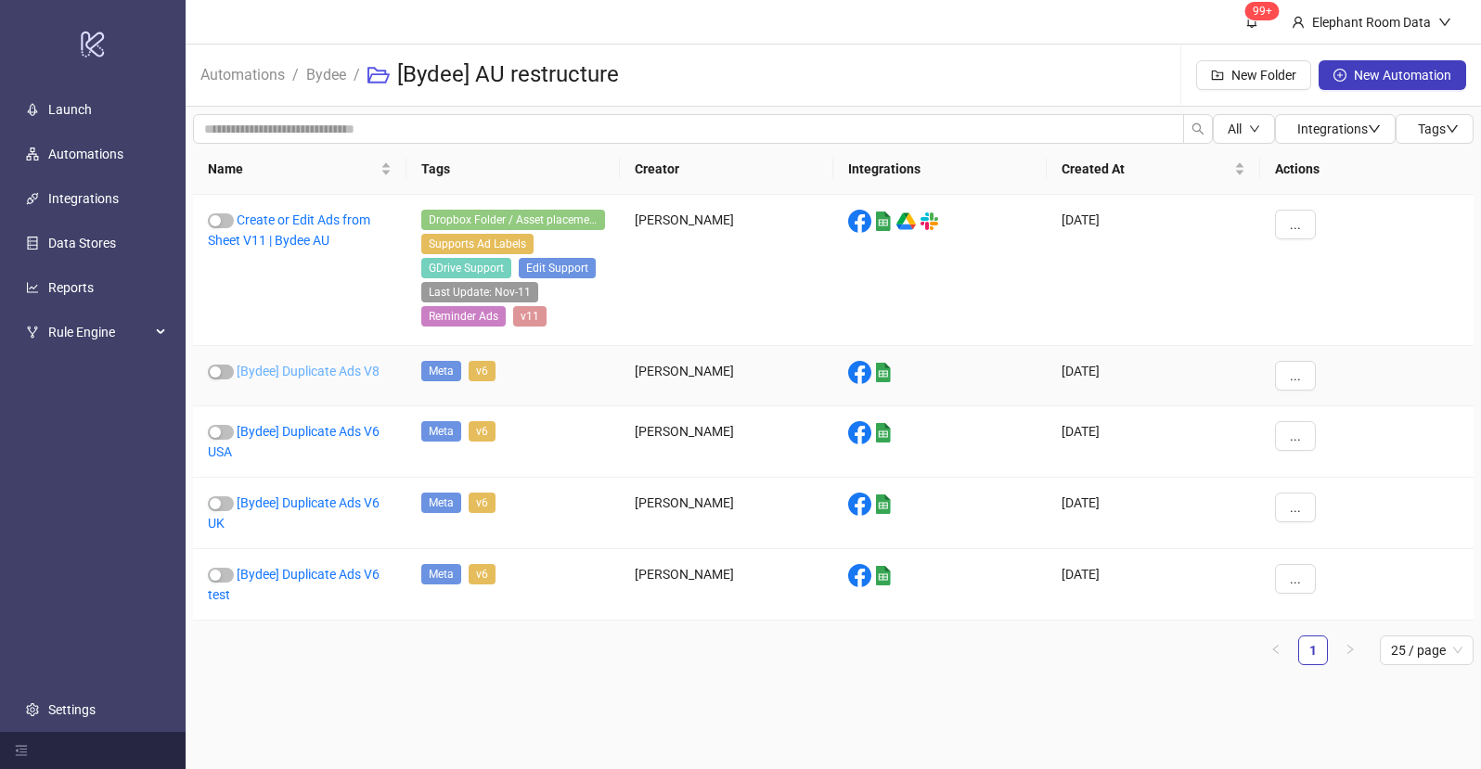
click at [352, 373] on link "[Bydee] Duplicate Ads V8" at bounding box center [308, 371] width 143 height 15
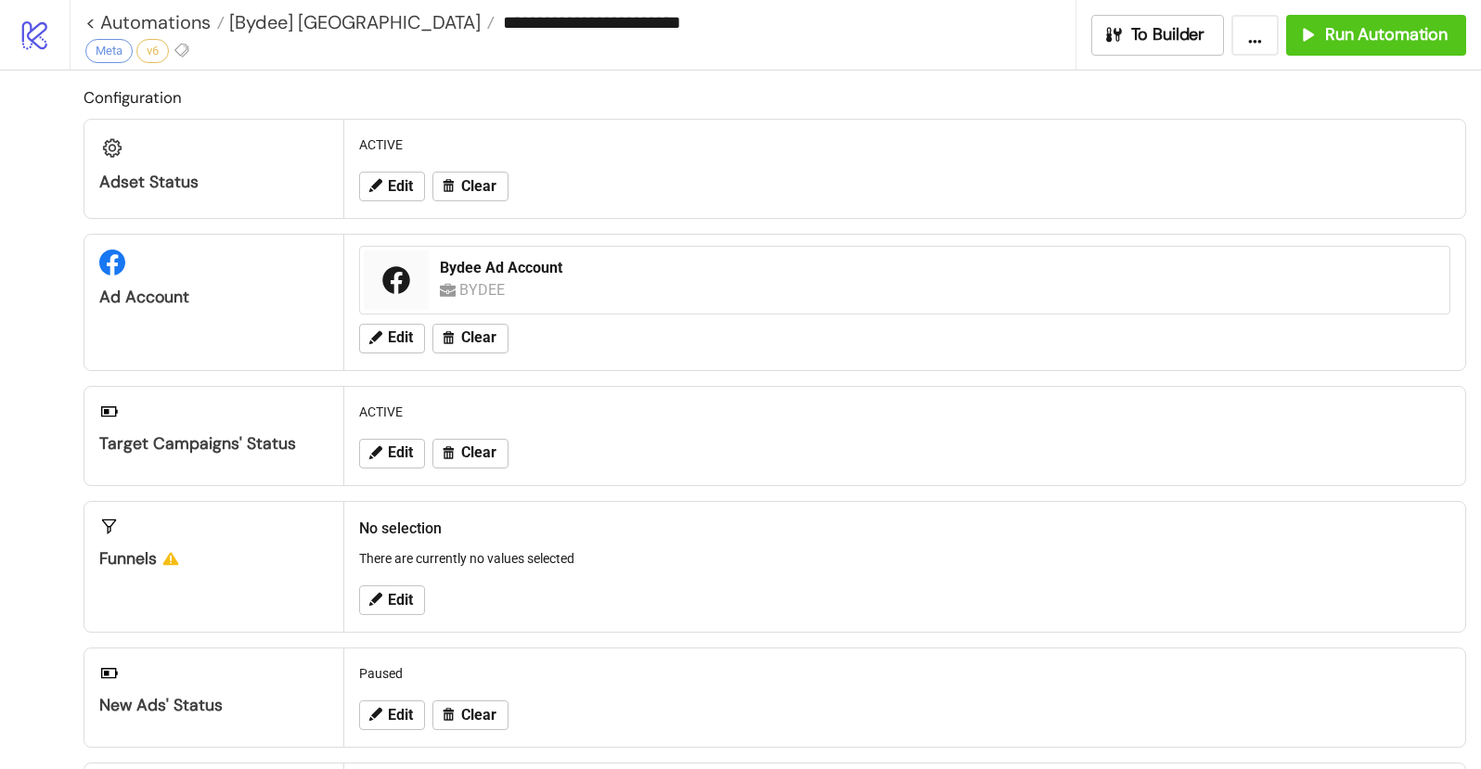
type input "**********"
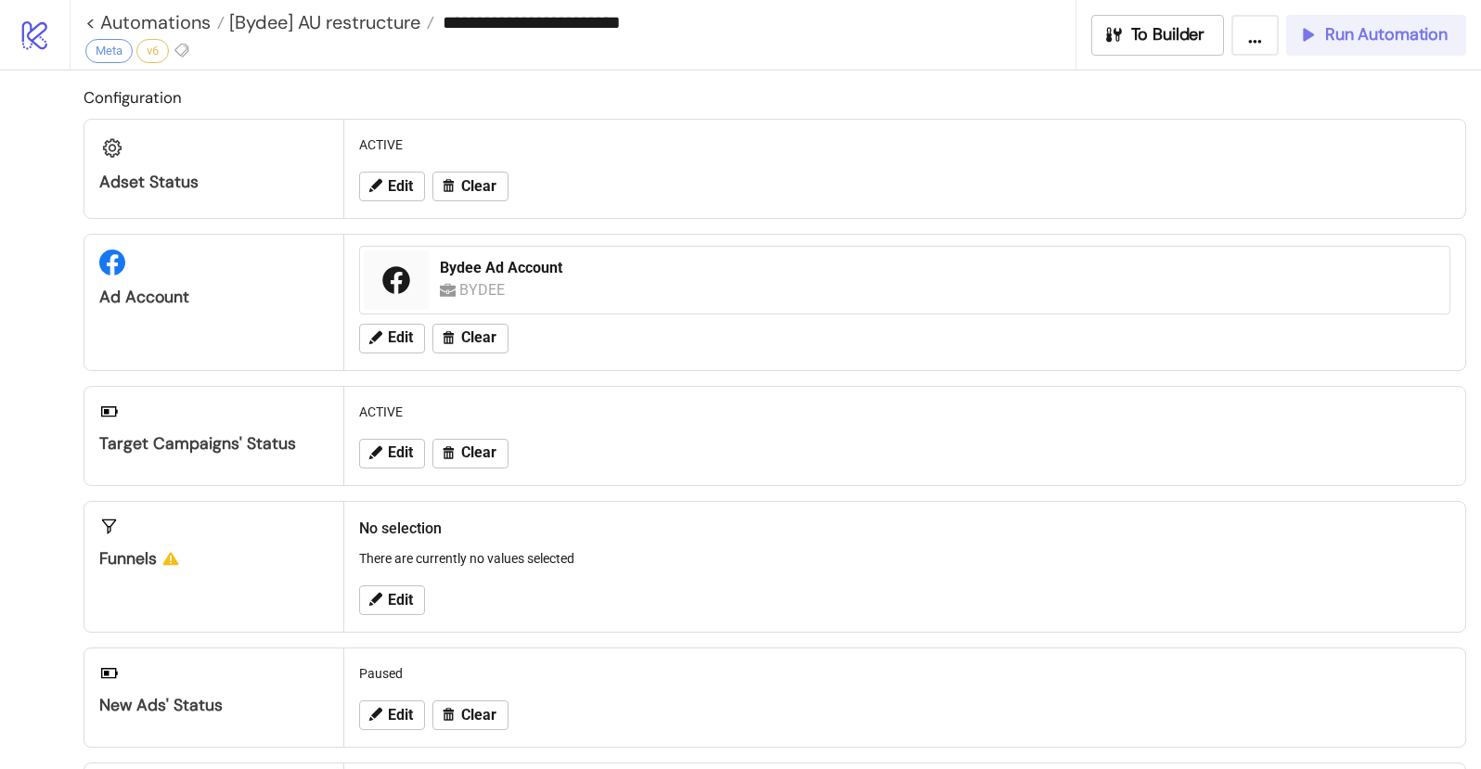
click at [1357, 31] on span "Run Automation" at bounding box center [1386, 34] width 122 height 21
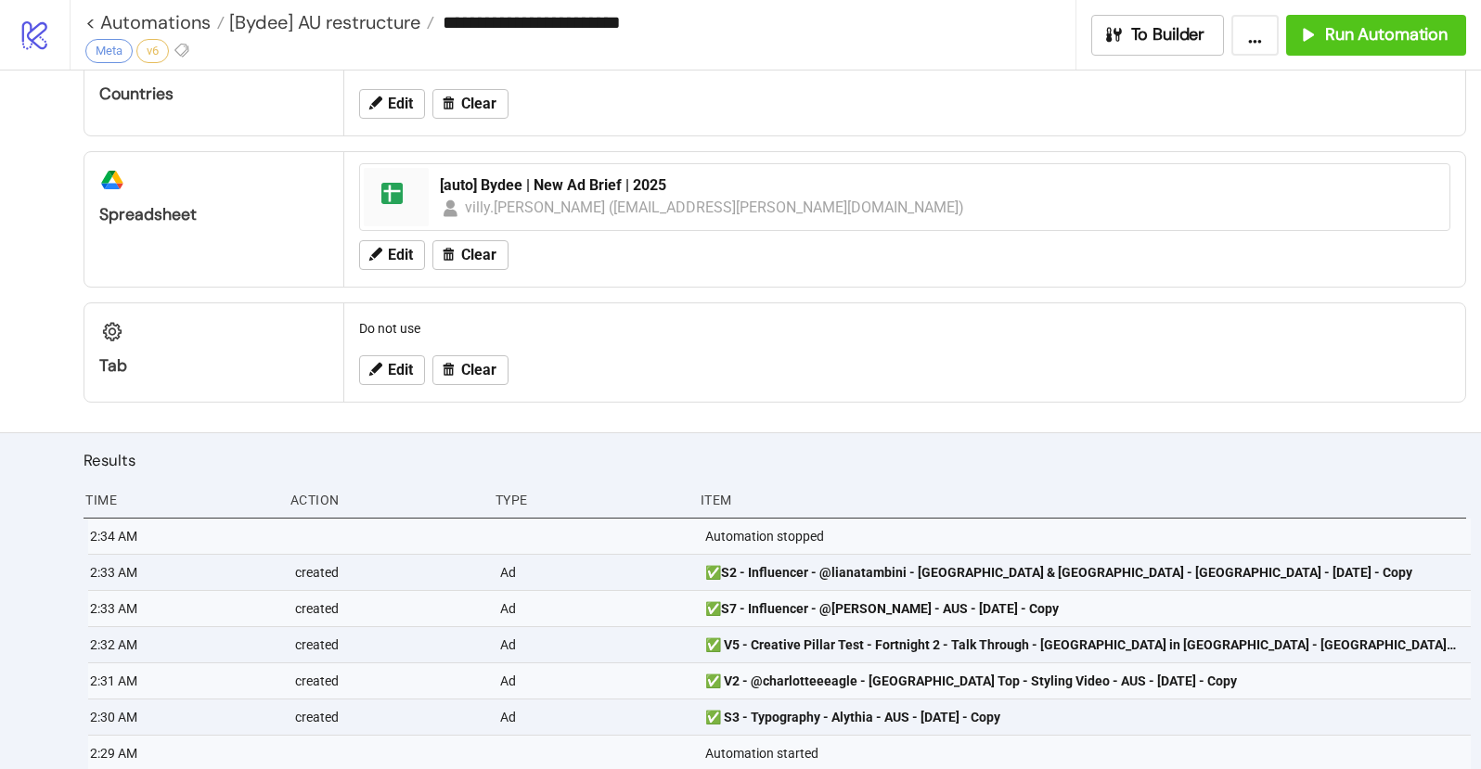
scroll to position [779, 0]
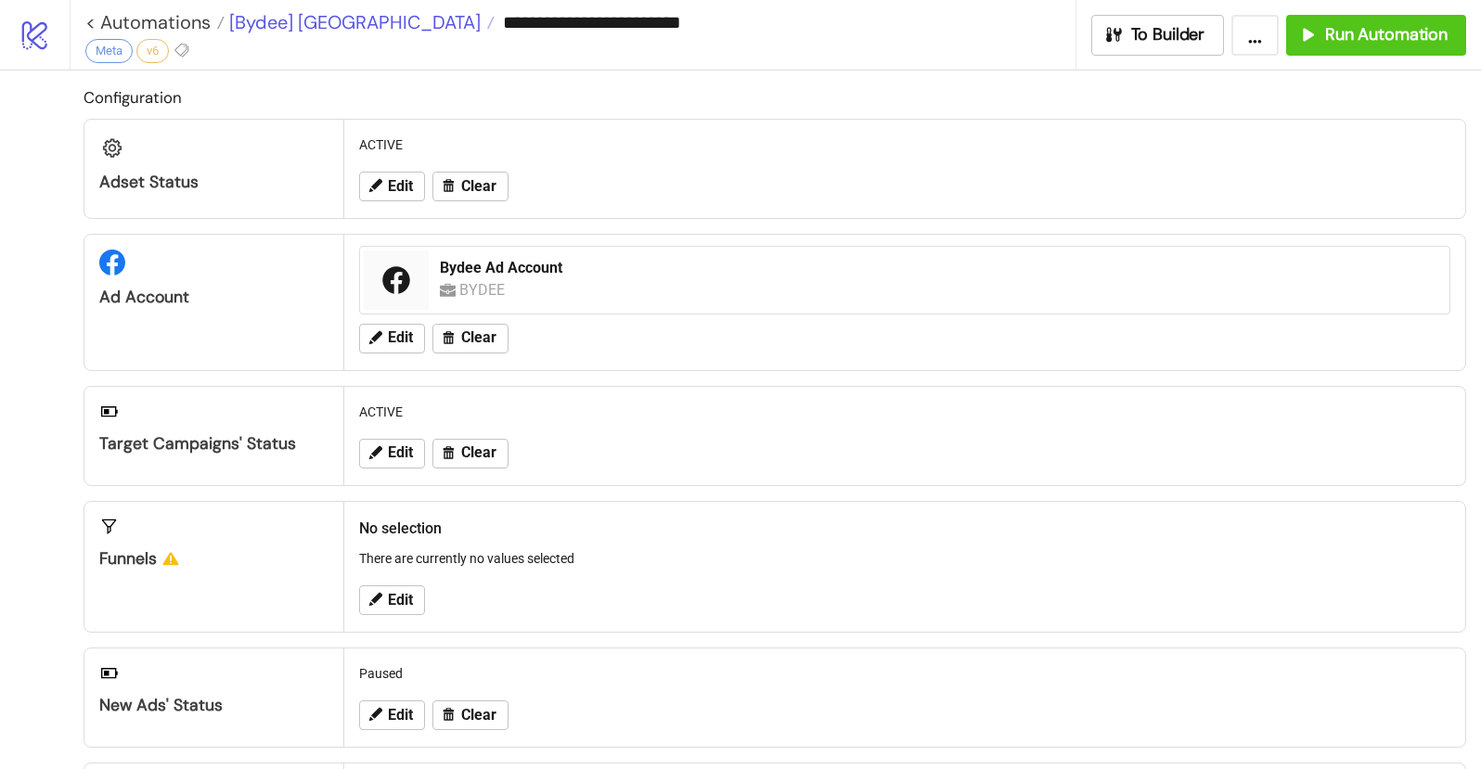
click at [278, 18] on span "[Bydee] [GEOGRAPHIC_DATA]" at bounding box center [353, 22] width 256 height 24
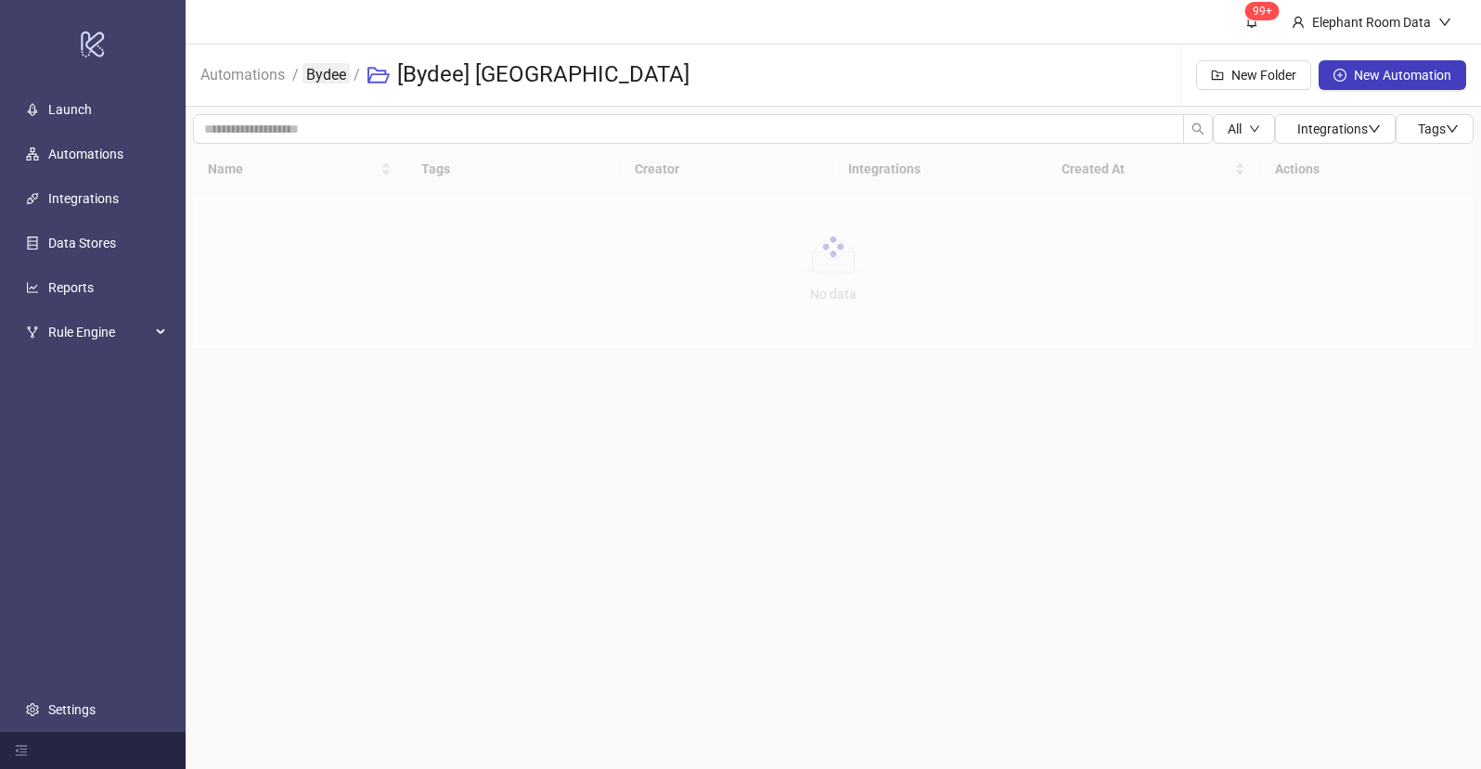
click at [320, 73] on link "Bydee" at bounding box center [325, 73] width 47 height 20
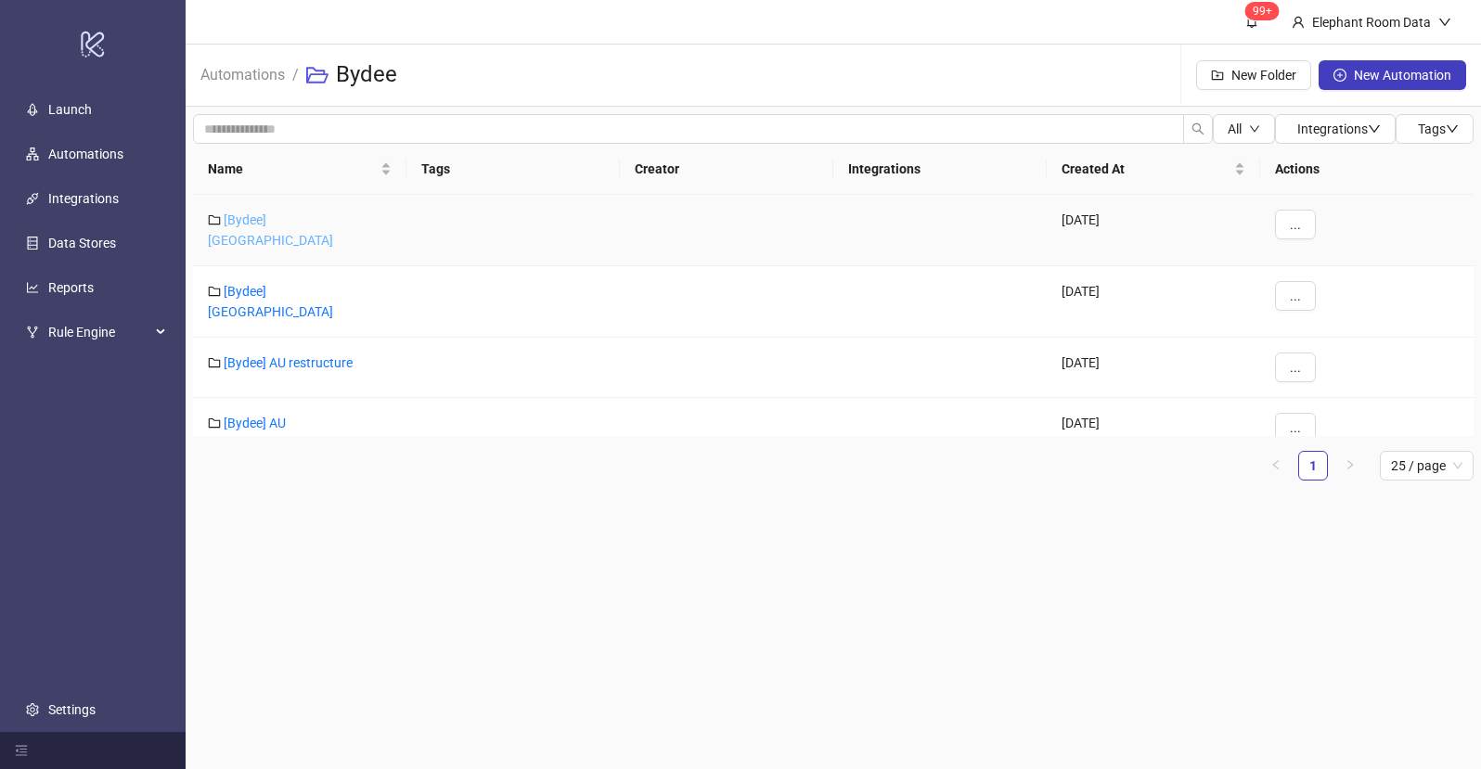
click at [263, 213] on link "[Bydee] US" at bounding box center [270, 229] width 125 height 35
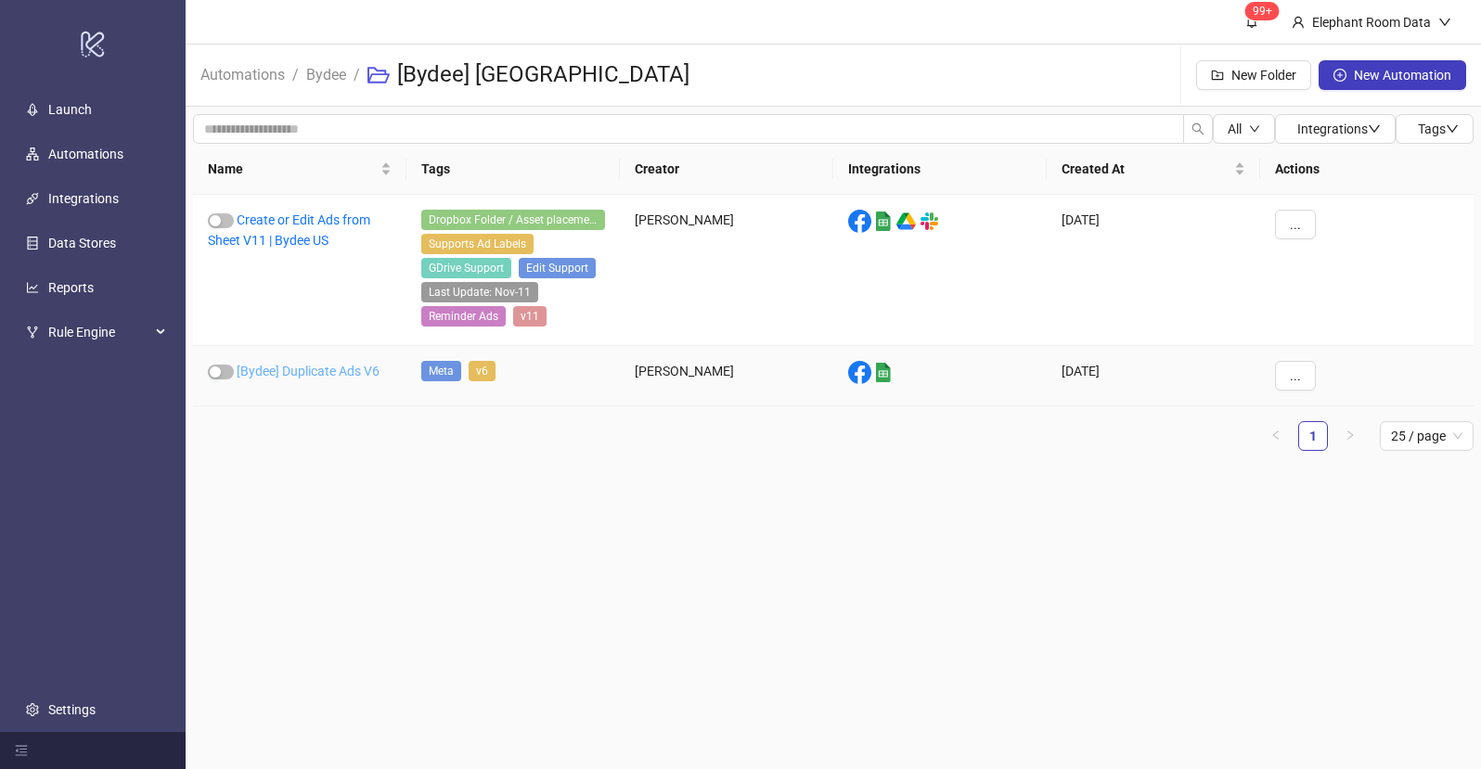
click at [322, 370] on link "[Bydee] Duplicate Ads V6" at bounding box center [308, 371] width 143 height 15
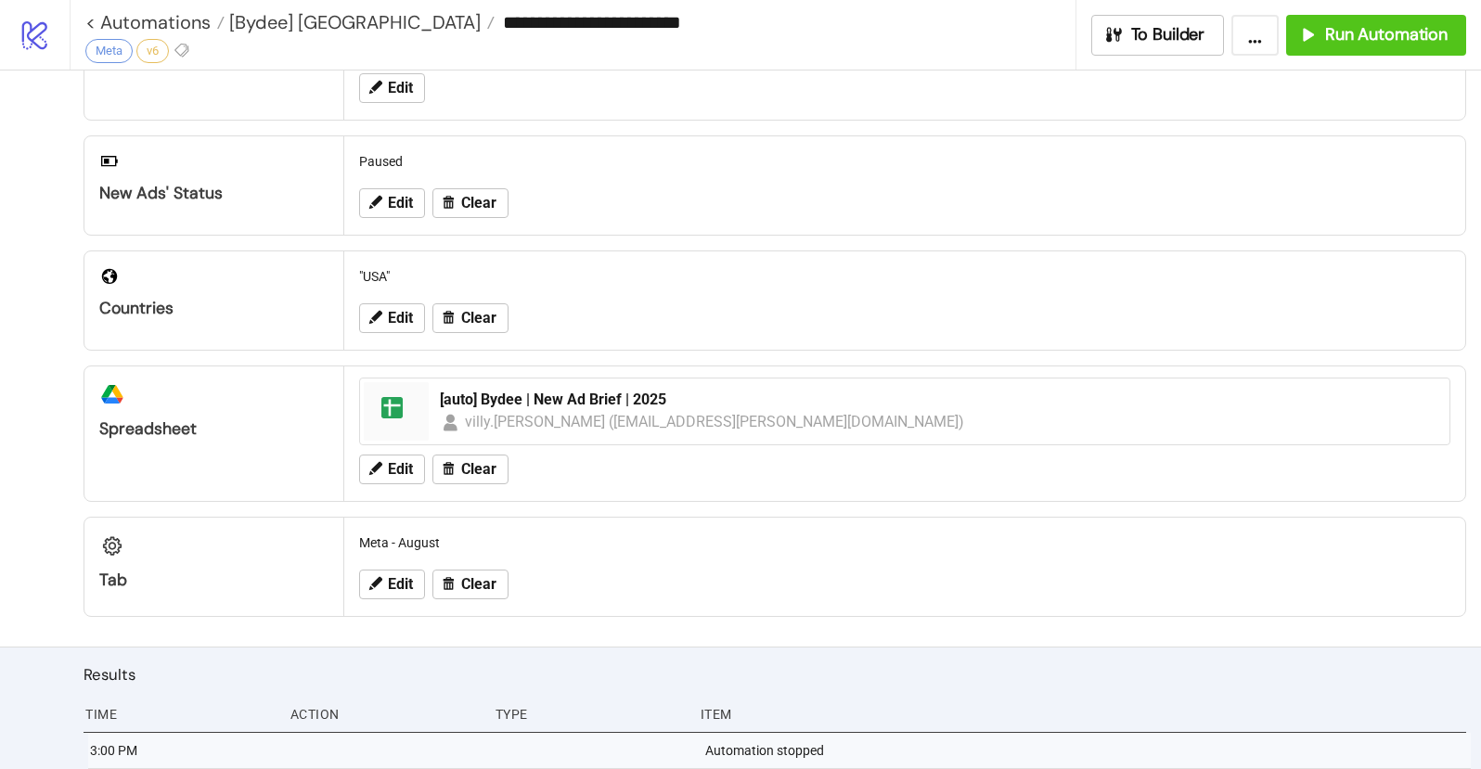
scroll to position [598, 0]
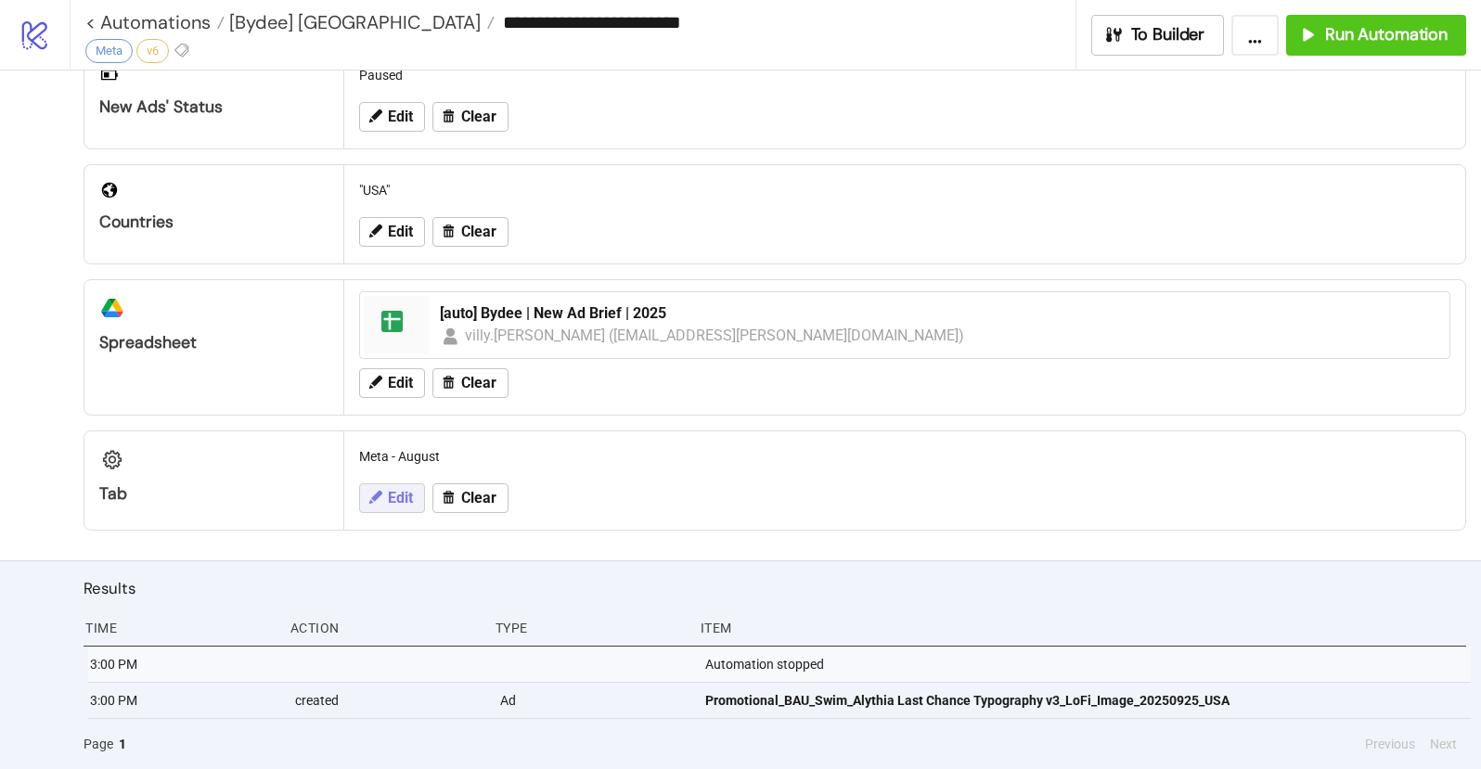
click at [373, 496] on icon at bounding box center [375, 497] width 17 height 17
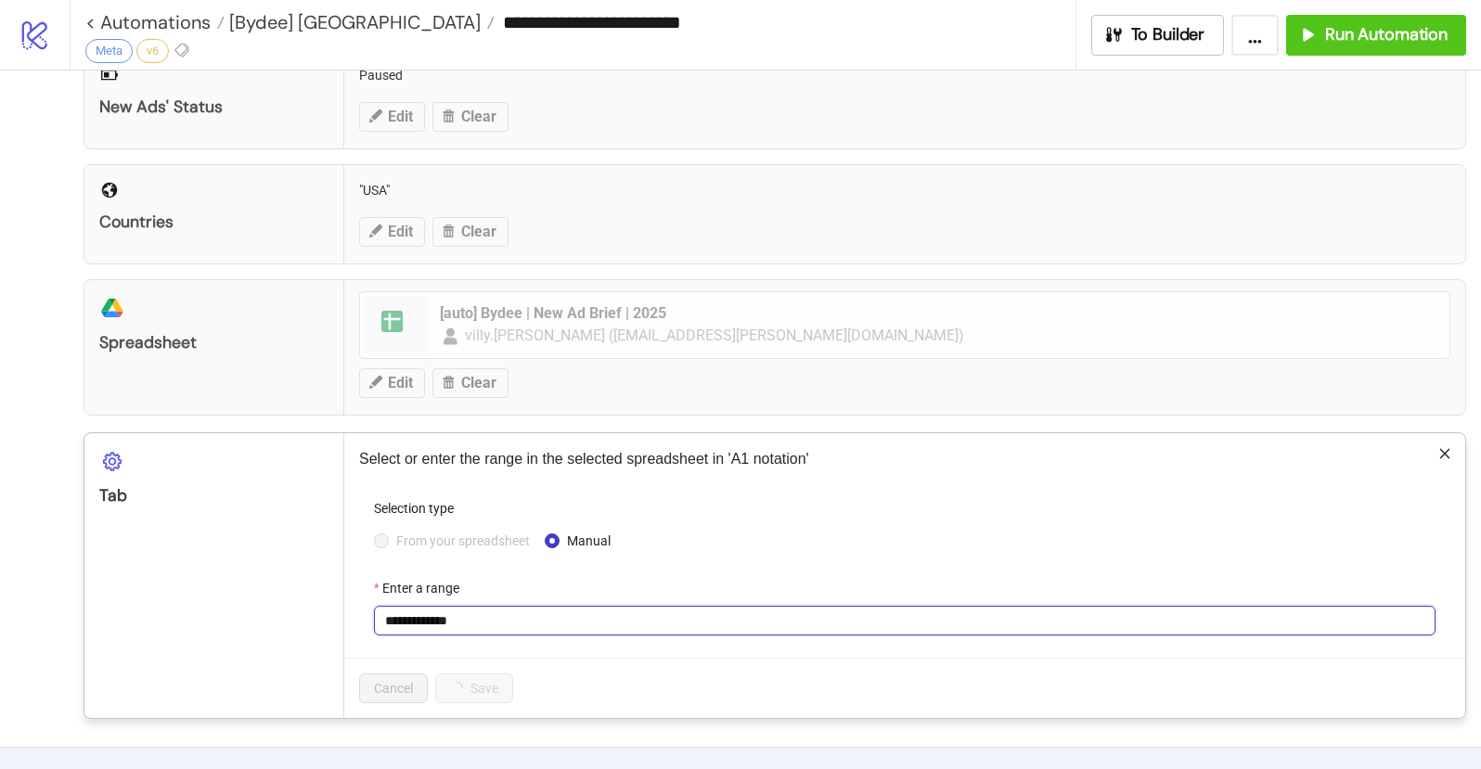
drag, startPoint x: 426, startPoint y: 626, endPoint x: 519, endPoint y: 619, distance: 93.1
click at [515, 624] on input "**********" at bounding box center [905, 621] width 1062 height 30
type input "**********"
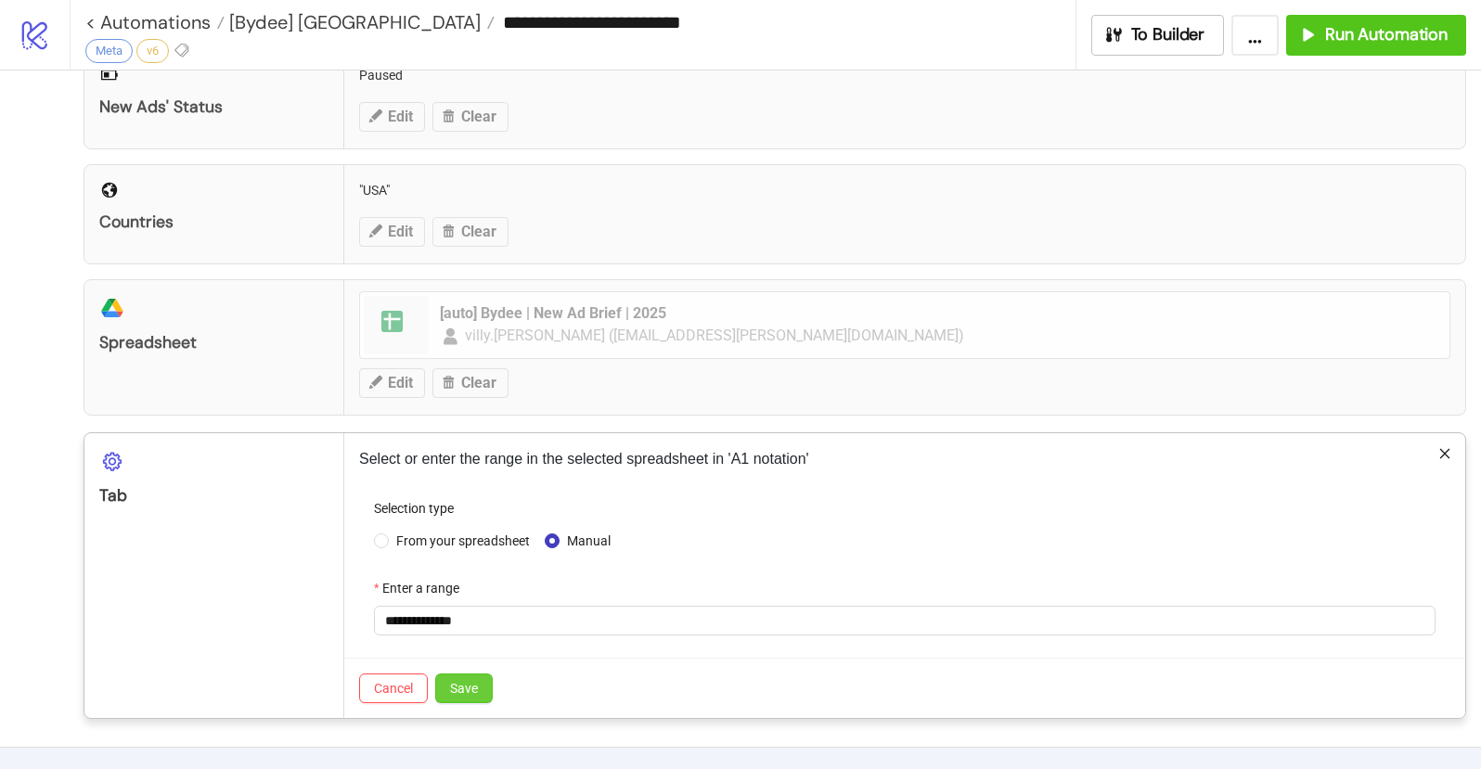
click at [466, 693] on span "Save" at bounding box center [464, 688] width 28 height 15
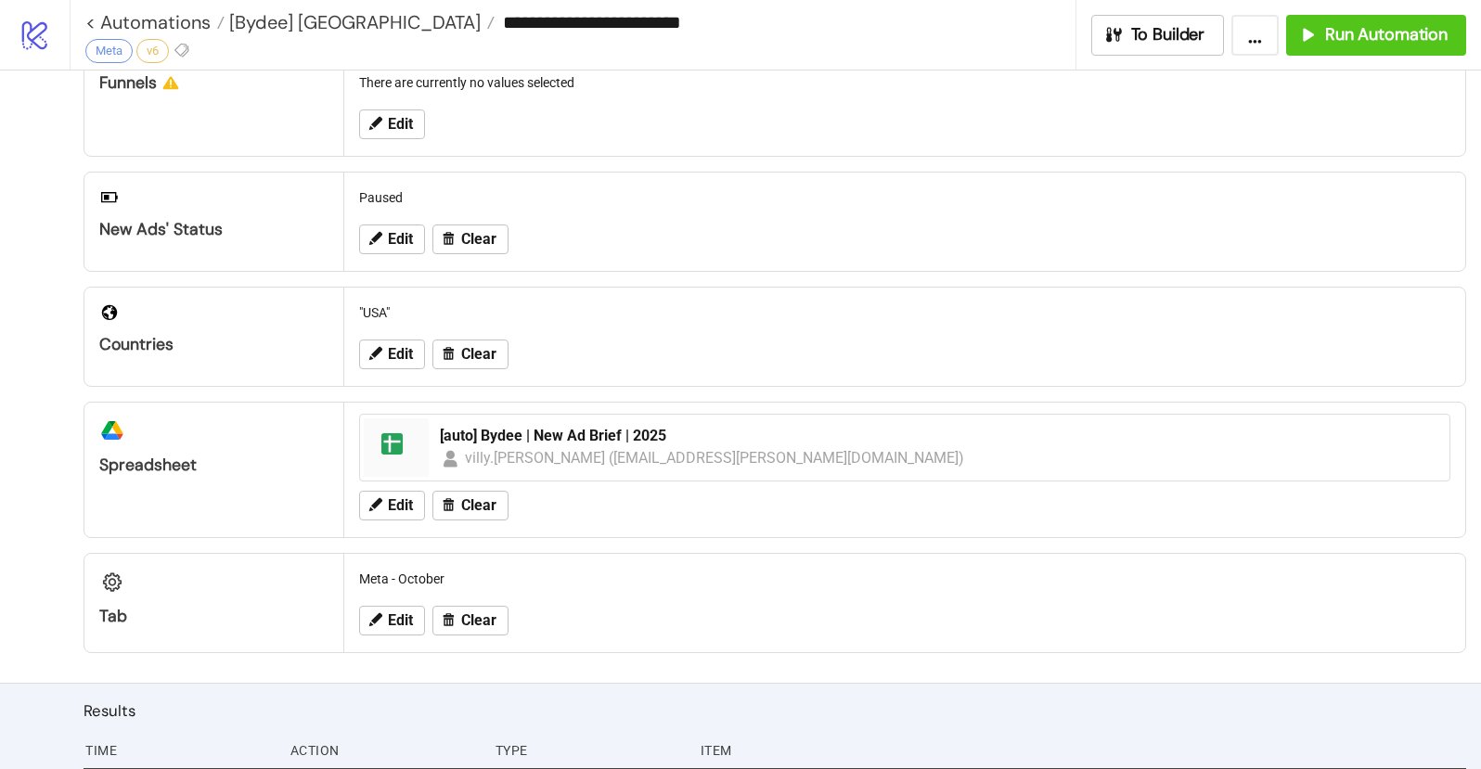
scroll to position [483, 0]
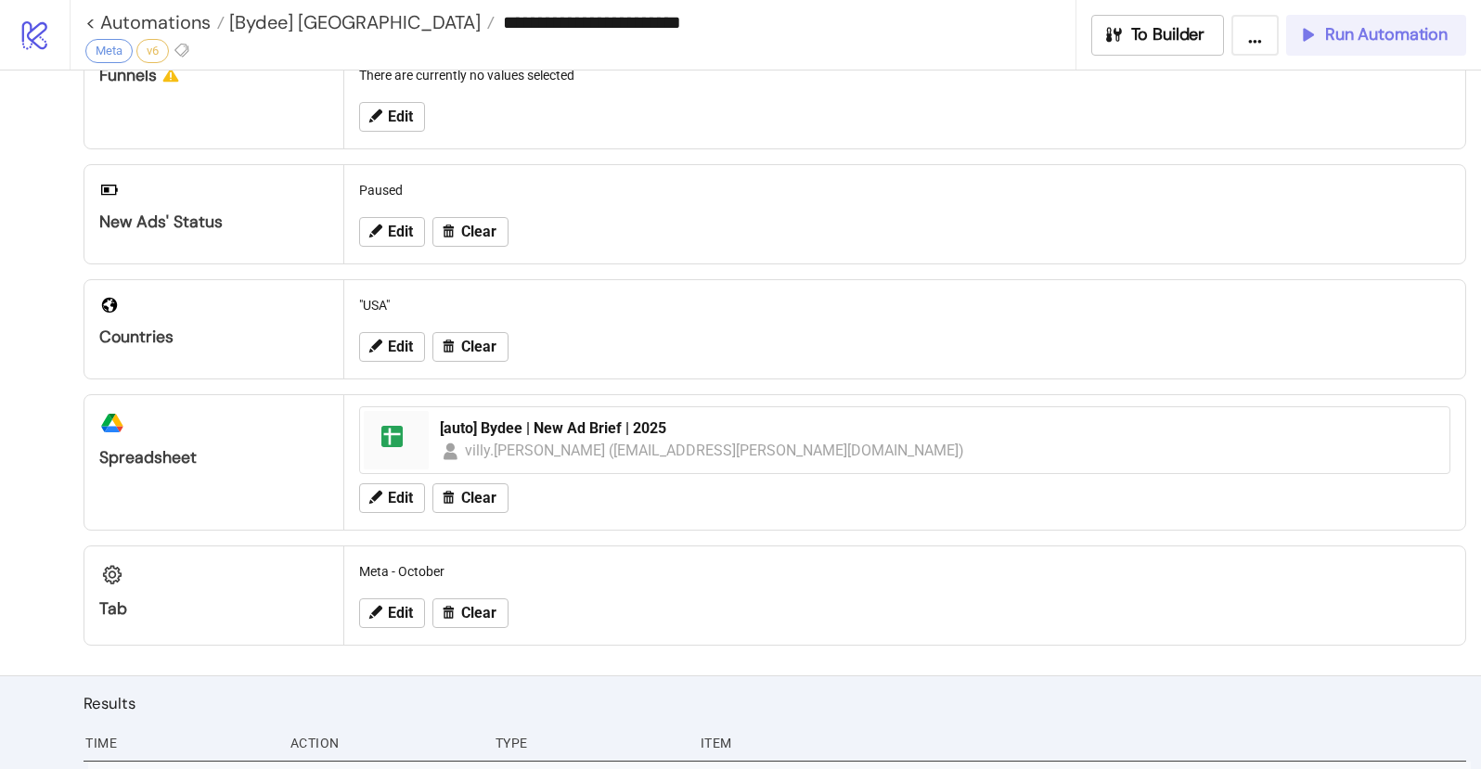
click at [1310, 43] on icon "button" at bounding box center [1307, 34] width 20 height 20
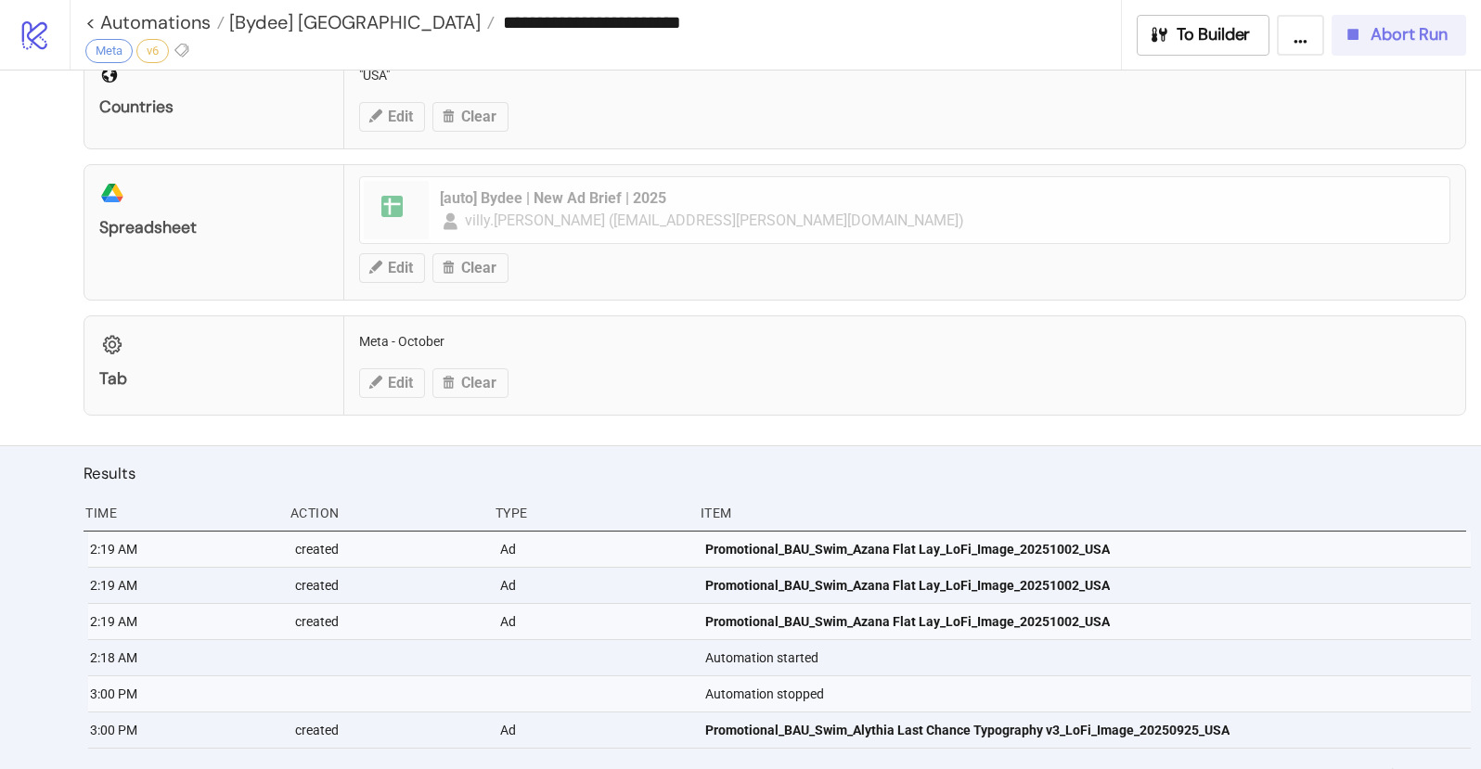
scroll to position [723, 0]
